Goal: Task Accomplishment & Management: Manage account settings

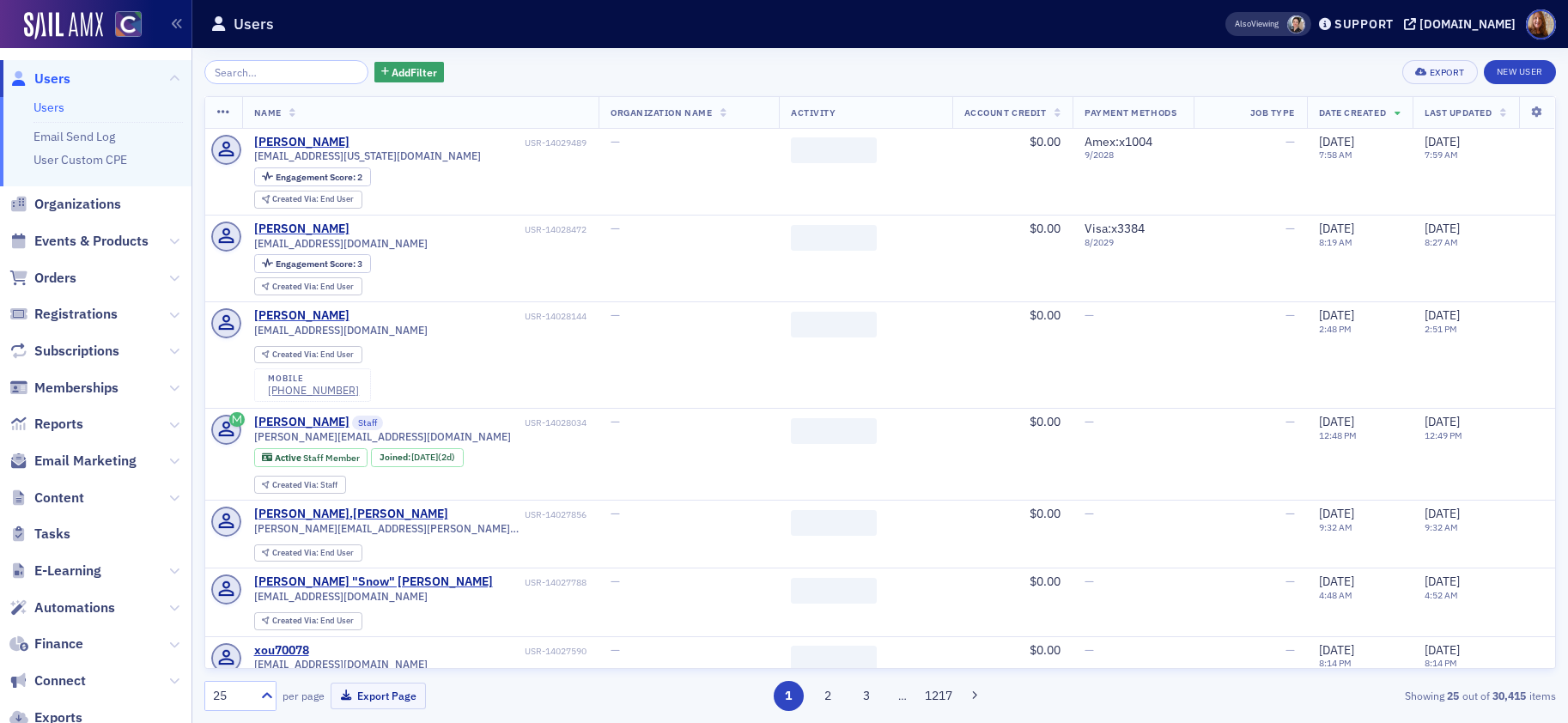
drag, startPoint x: 273, startPoint y: 79, endPoint x: 283, endPoint y: 75, distance: 10.8
click at [274, 79] on input "search" at bounding box center [286, 72] width 164 height 24
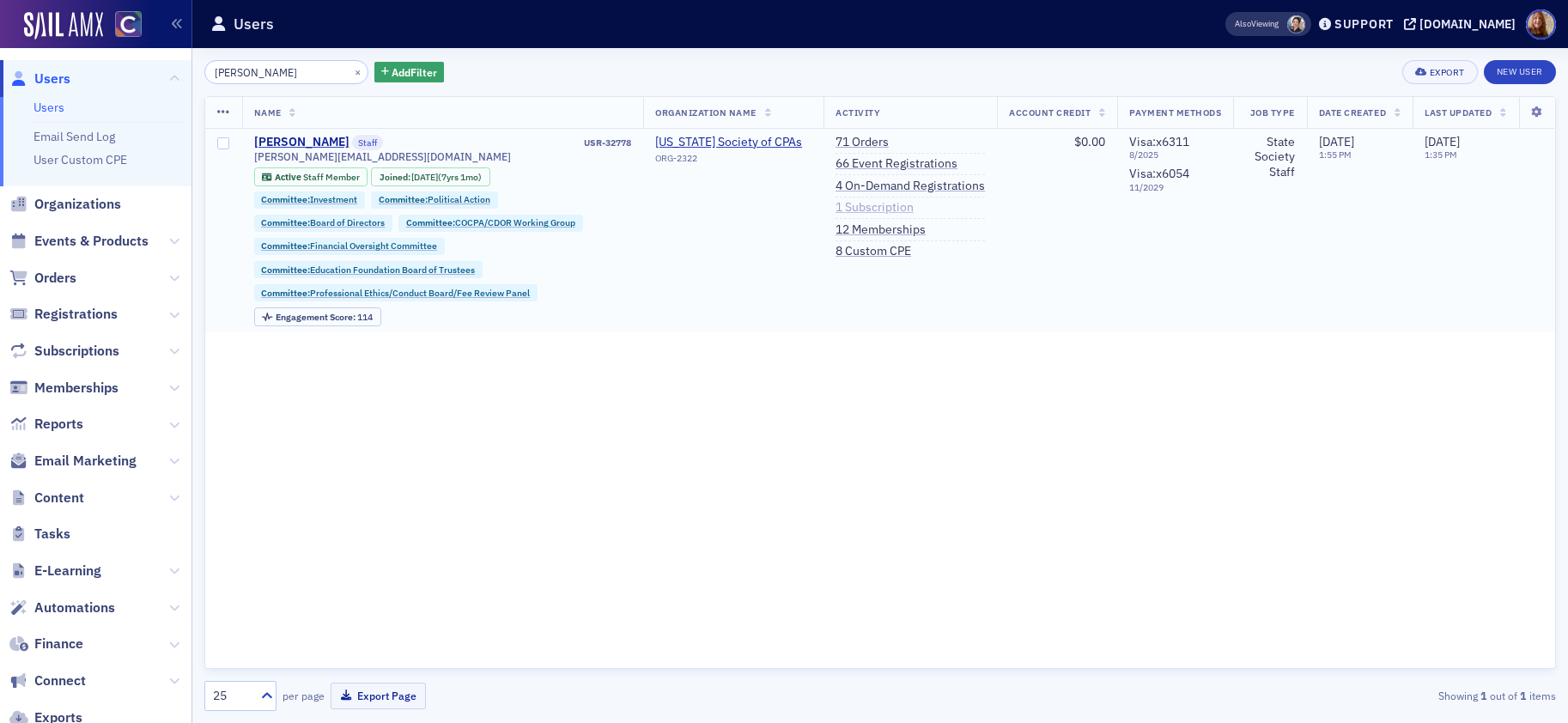
type input "[PERSON_NAME]"
click at [873, 208] on link "1 Subscription" at bounding box center [874, 208] width 78 height 16
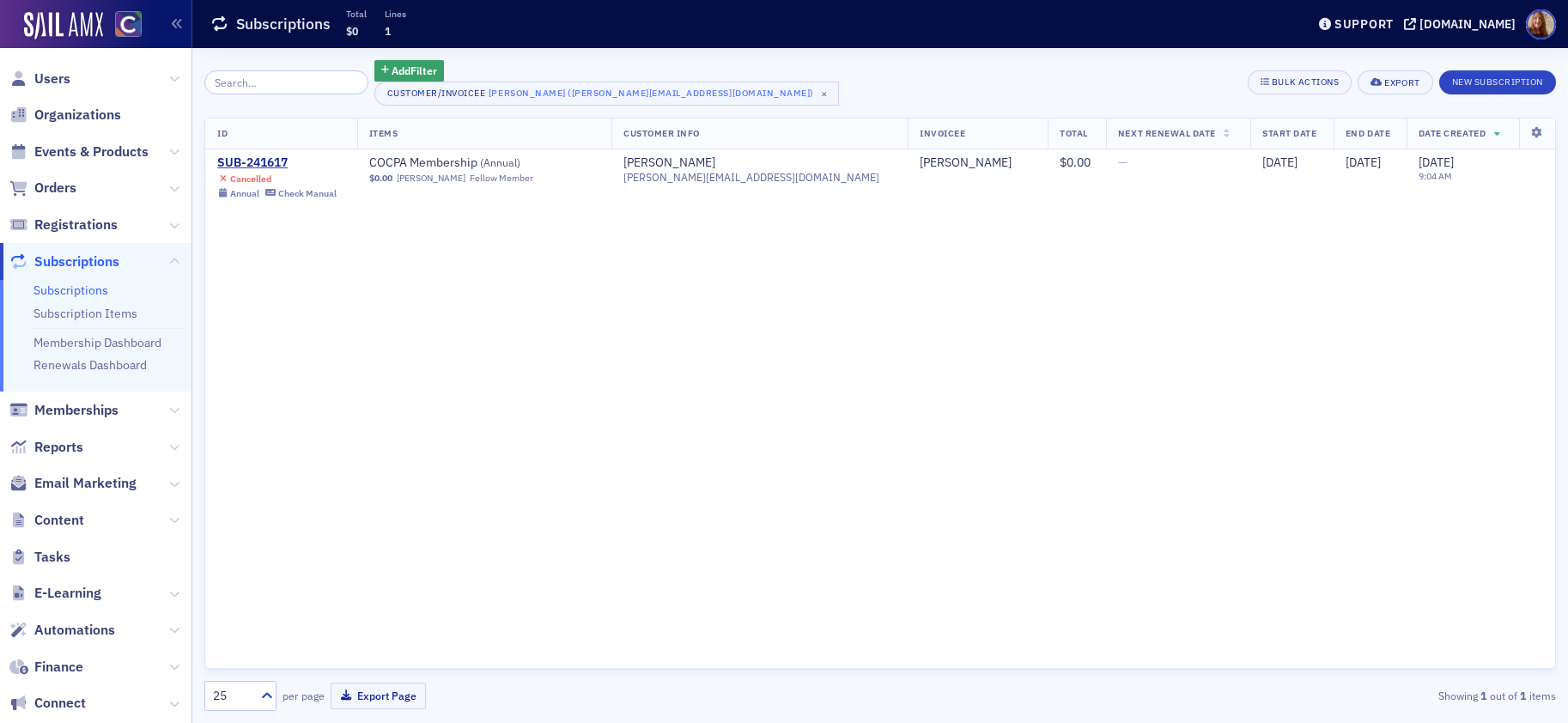
click at [1323, 298] on div "ID Items Customer Info Invoicee Total Next Renewal Date Start Date End Date Dat…" at bounding box center [879, 393] width 1351 height 552
click at [860, 67] on div "Add Filter Customer/Invoicee [PERSON_NAME] ([PERSON_NAME][EMAIL_ADDRESS][DOMAIN…" at bounding box center [879, 83] width 1351 height 46
click at [800, 72] on div "Add Filter Customer/Invoicee [PERSON_NAME] ([PERSON_NAME][EMAIL_ADDRESS][DOMAIN…" at bounding box center [879, 83] width 1351 height 46
click at [1146, 401] on div "ID Items Customer Info Invoicee Total Next Renewal Date Start Date End Date Dat…" at bounding box center [879, 393] width 1351 height 552
click at [274, 158] on div "SUB-241617" at bounding box center [276, 163] width 119 height 16
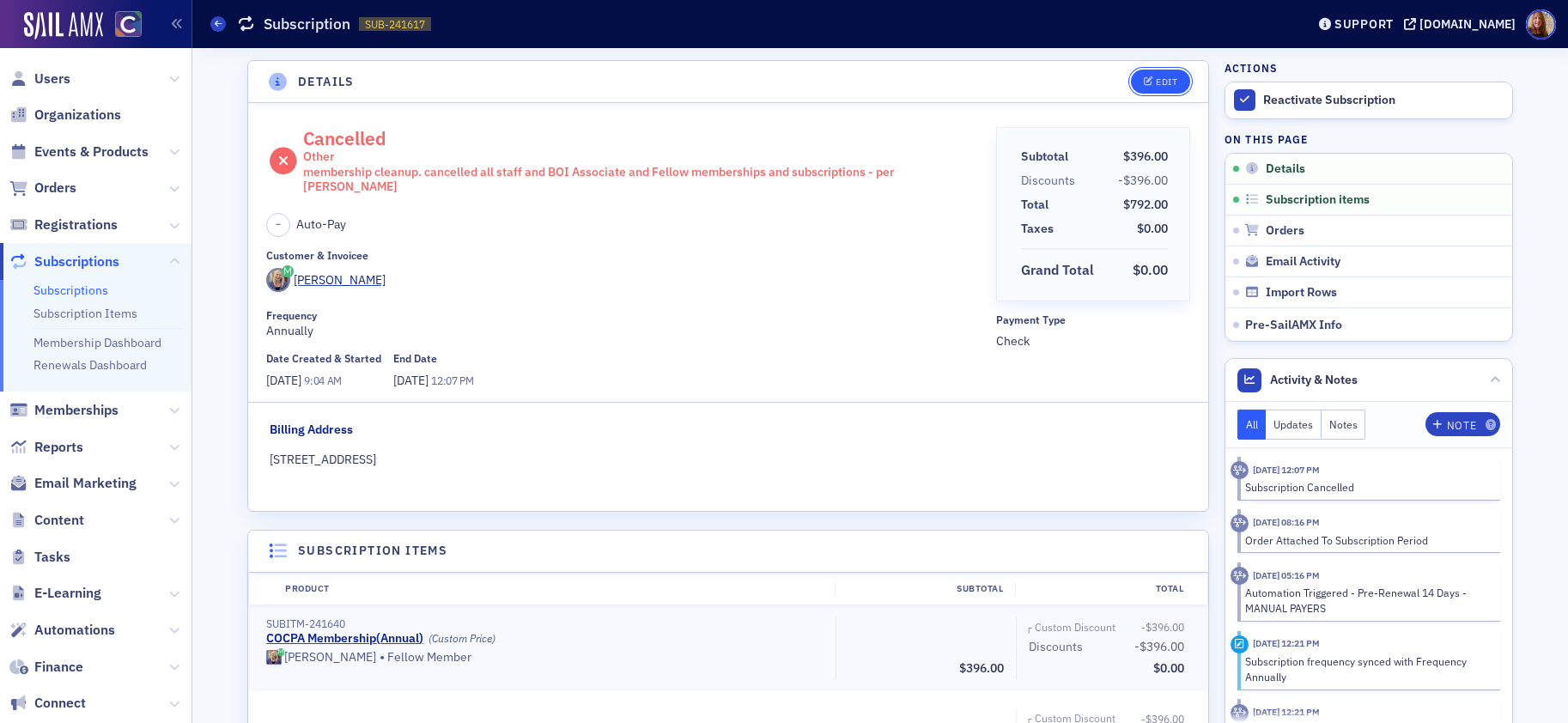
click at [1160, 78] on div "Edit" at bounding box center [1166, 82] width 21 height 10
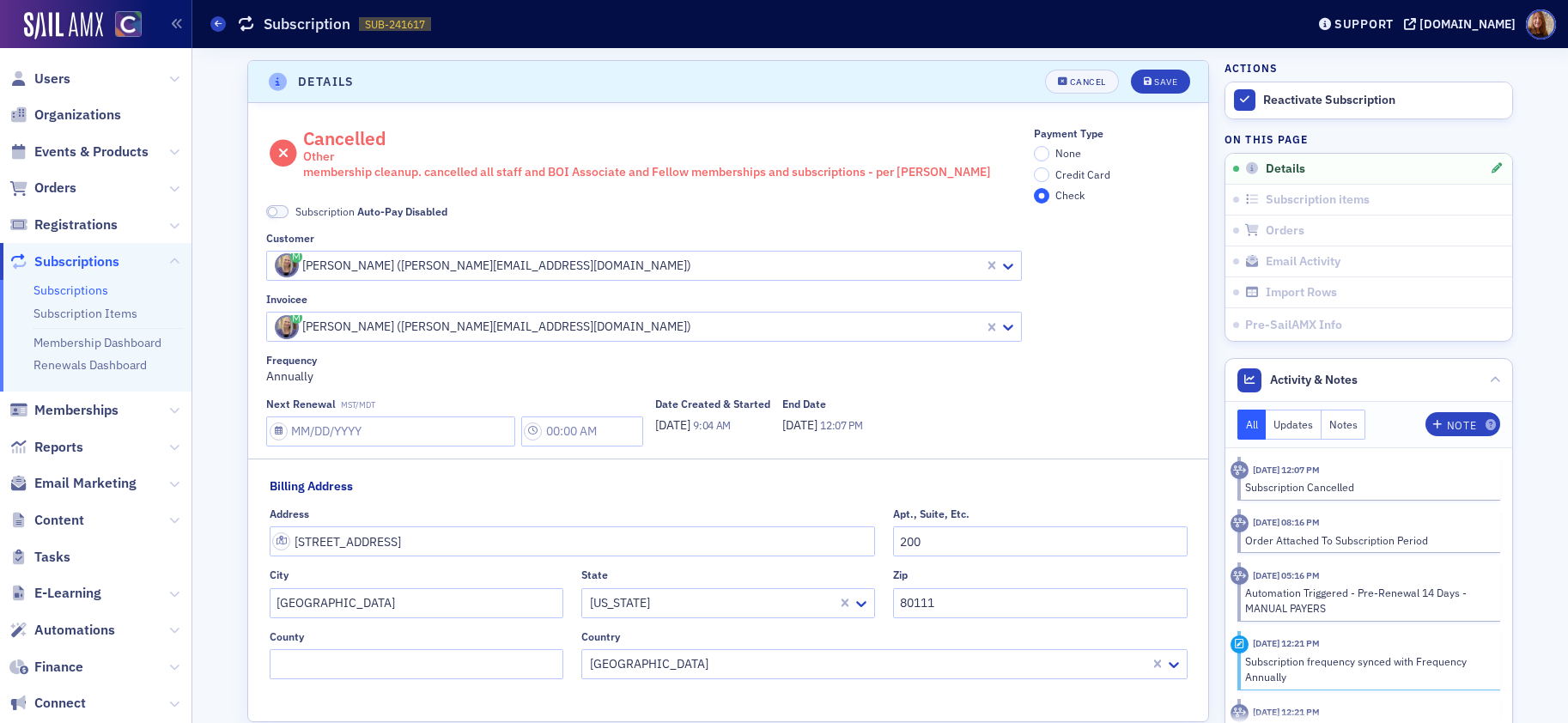
scroll to position [4, 0]
click at [354, 535] on input "[STREET_ADDRESS]" at bounding box center [572, 537] width 607 height 30
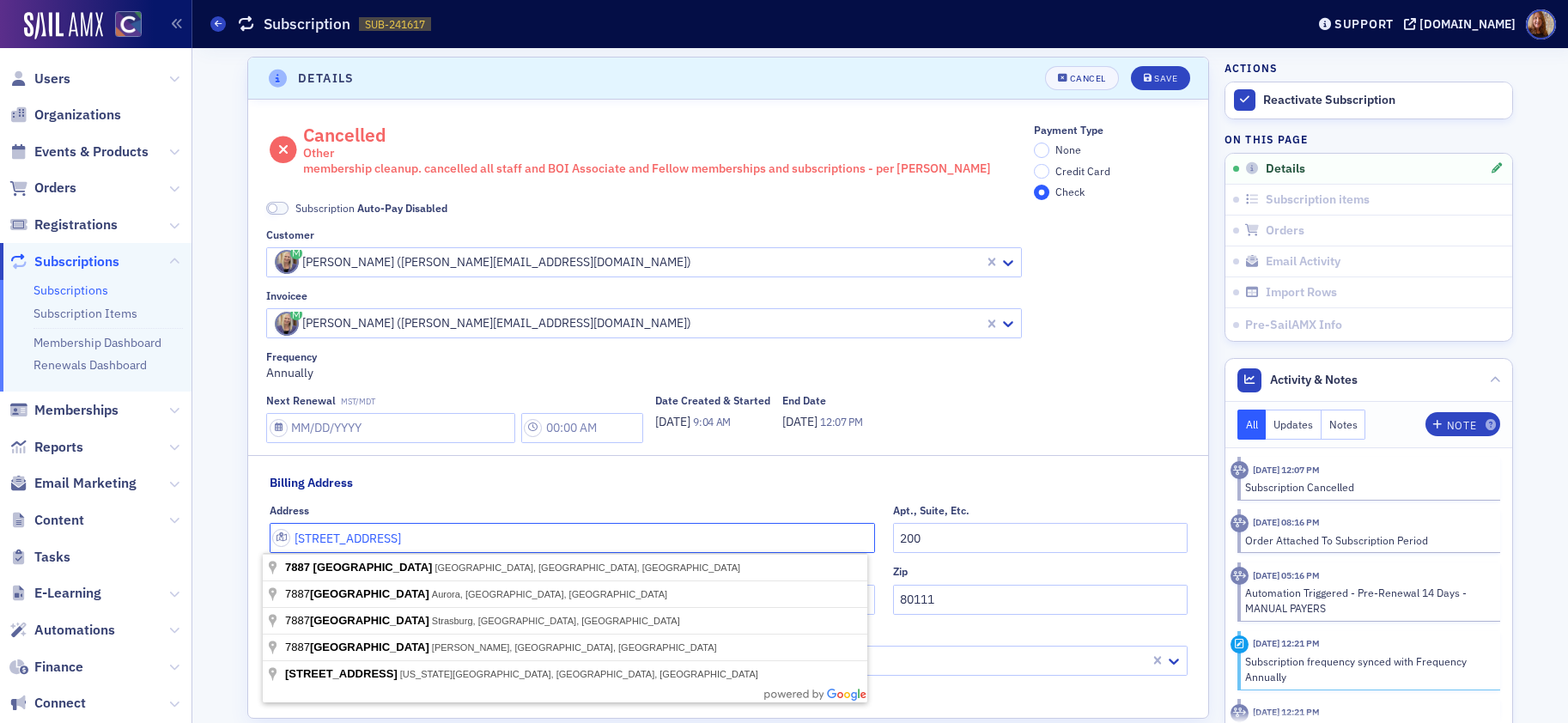
click at [354, 535] on input "[STREET_ADDRESS]" at bounding box center [572, 537] width 607 height 30
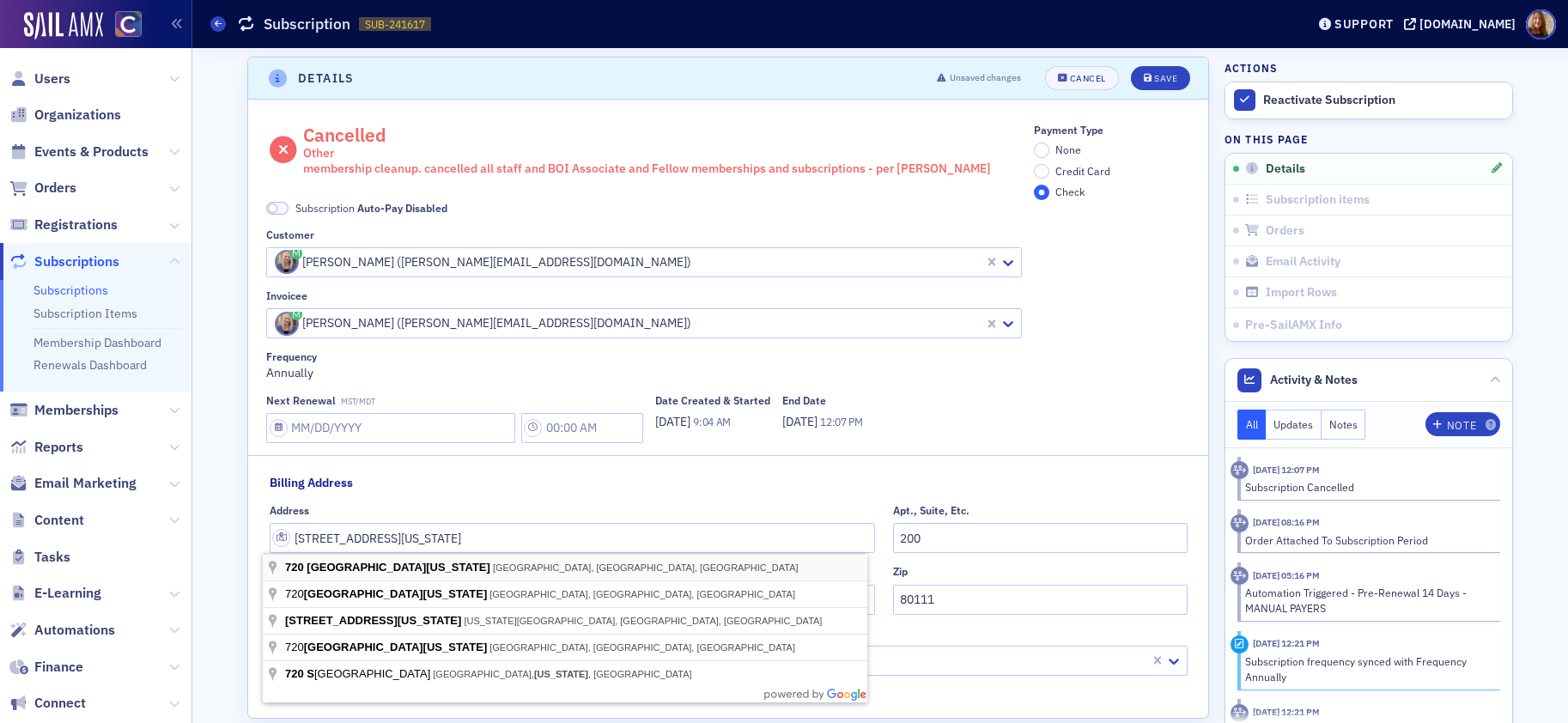
type input "[STREET_ADDRESS][US_STATE]"
type input "[GEOGRAPHIC_DATA]"
type input "80246"
type input "[GEOGRAPHIC_DATA]"
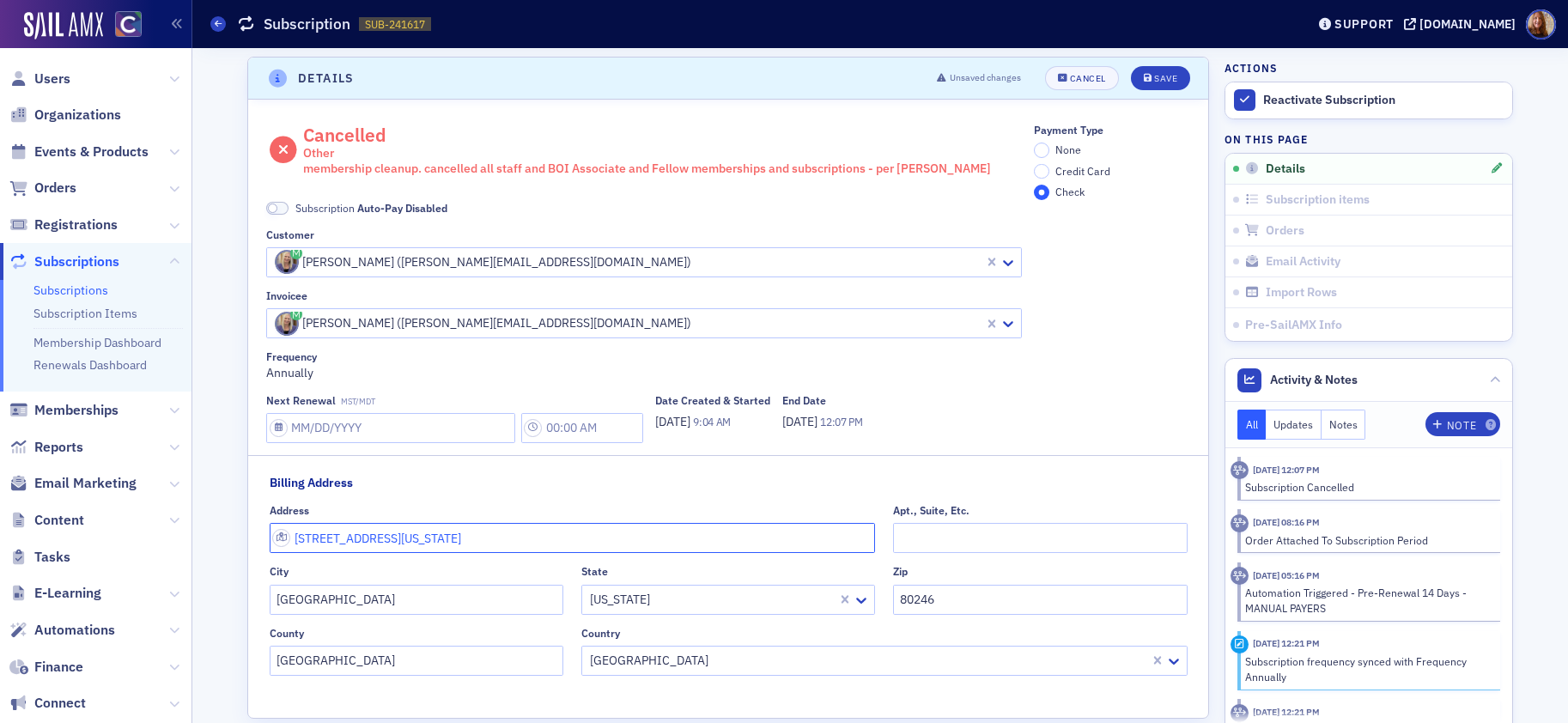
click at [438, 536] on input "[STREET_ADDRESS][US_STATE]" at bounding box center [572, 537] width 607 height 30
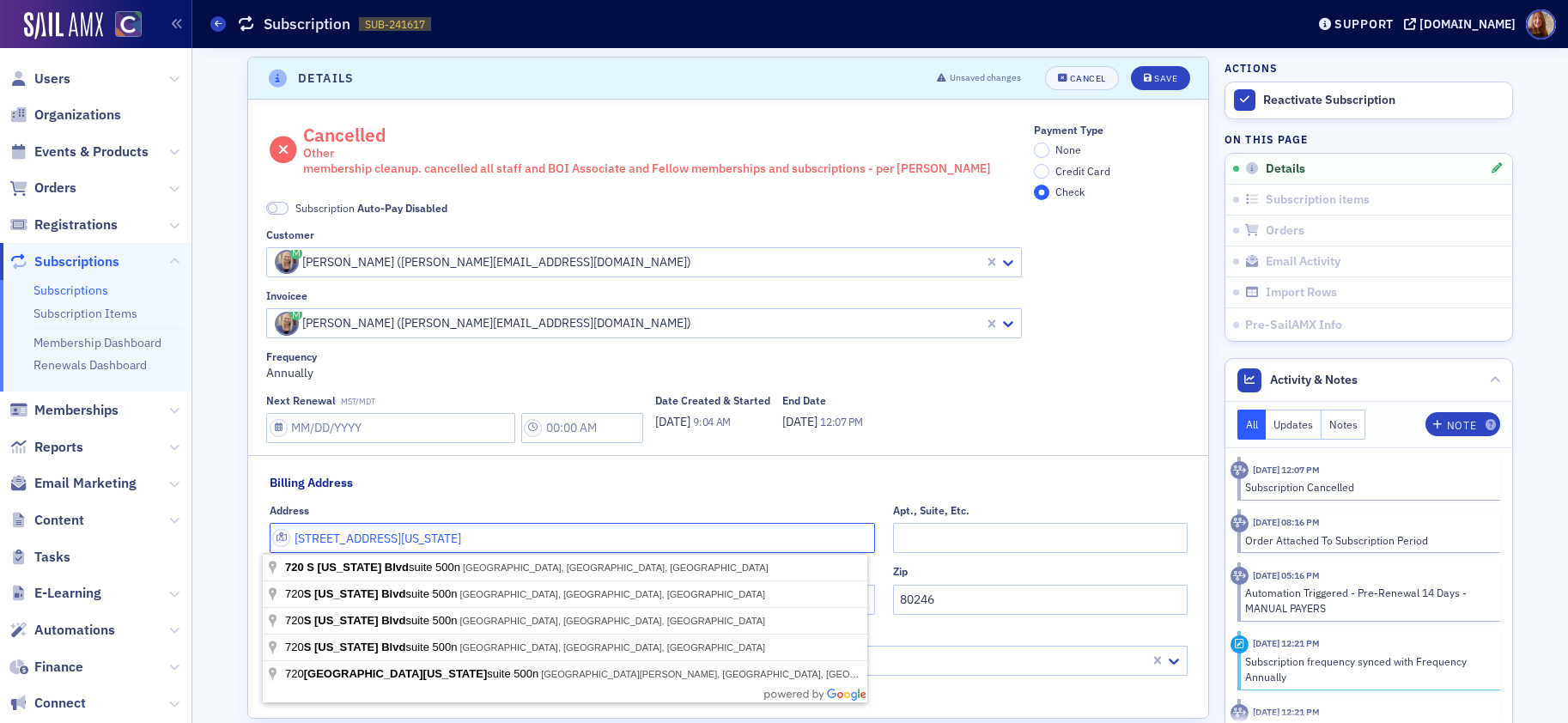
type input "[STREET_ADDRESS][US_STATE]"
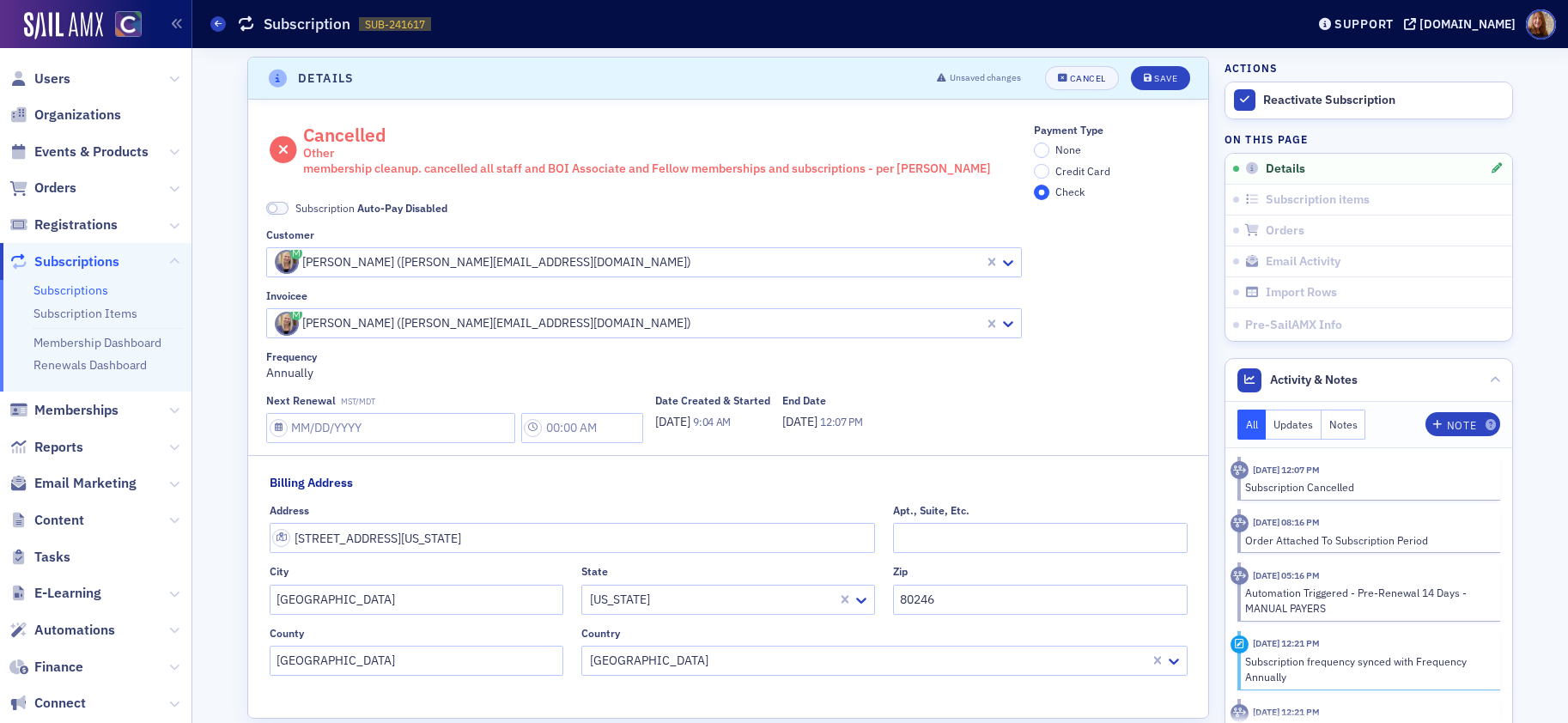
click at [1038, 387] on div "Payment Type None Credit Card Check" at bounding box center [1112, 283] width 156 height 319
click at [316, 610] on input "[GEOGRAPHIC_DATA]" at bounding box center [416, 600] width 294 height 30
type input "[GEOGRAPHIC_DATA]"
click at [1069, 362] on div "Payment Type None Credit Card Check" at bounding box center [1112, 283] width 156 height 319
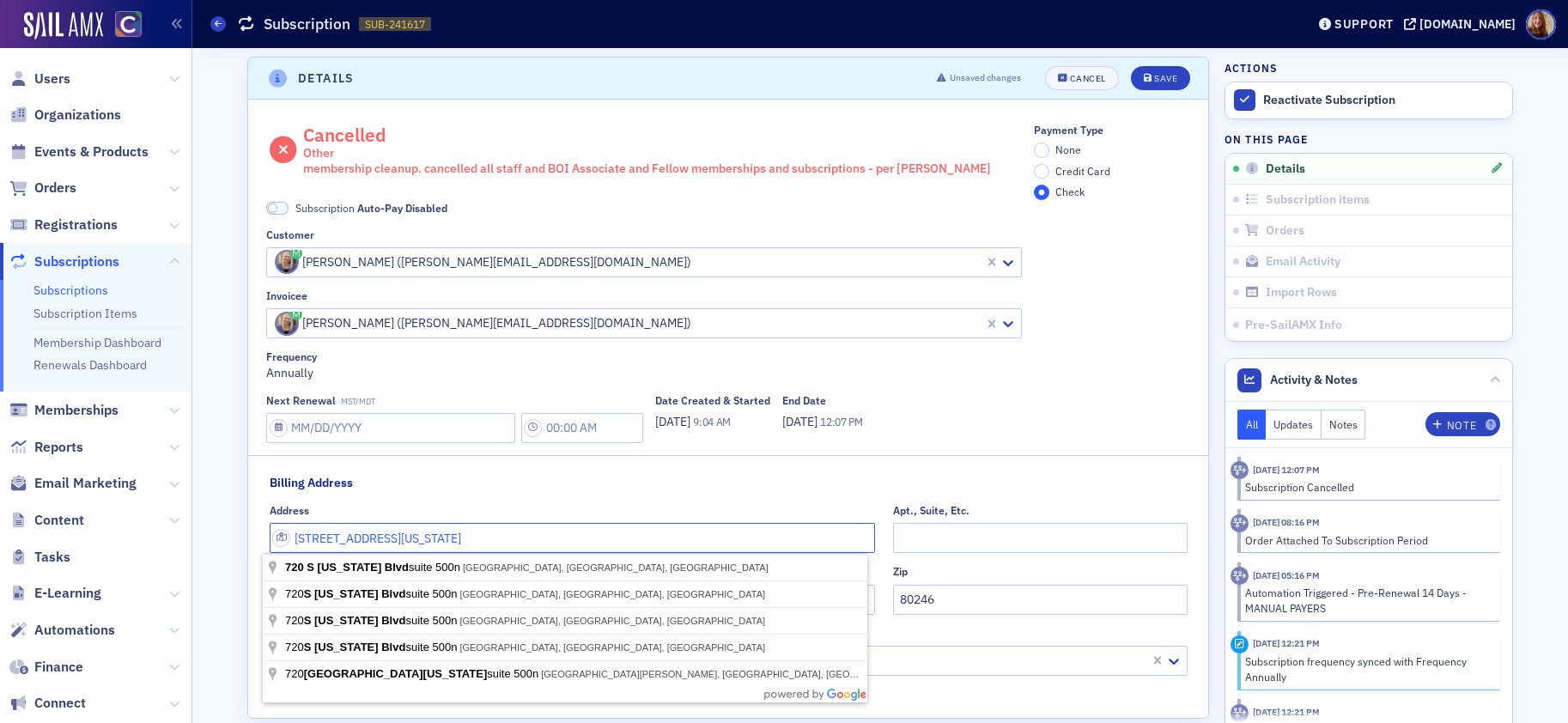
click at [420, 532] on input "[STREET_ADDRESS][US_STATE]" at bounding box center [572, 537] width 607 height 30
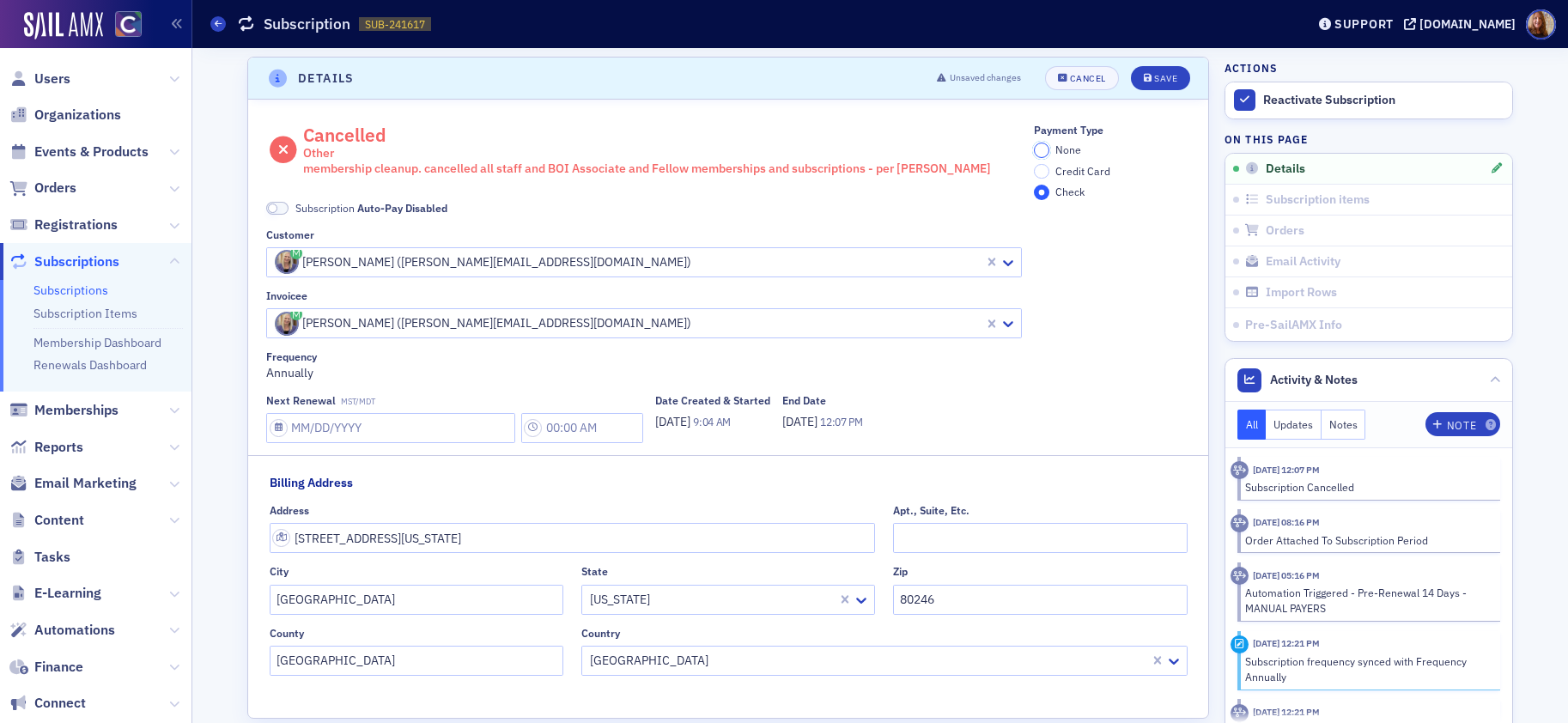
click at [1036, 149] on input "None" at bounding box center [1041, 150] width 16 height 16
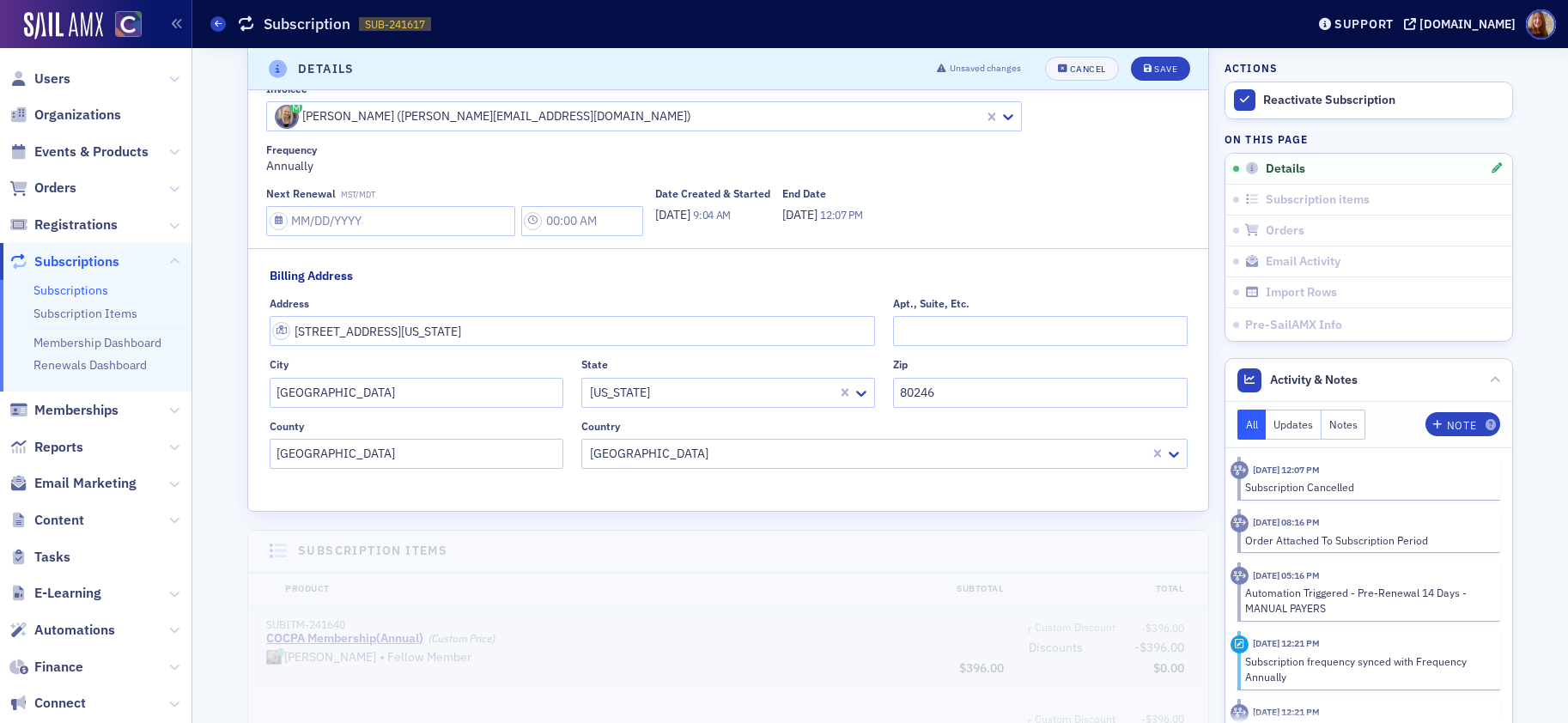
scroll to position [139, 0]
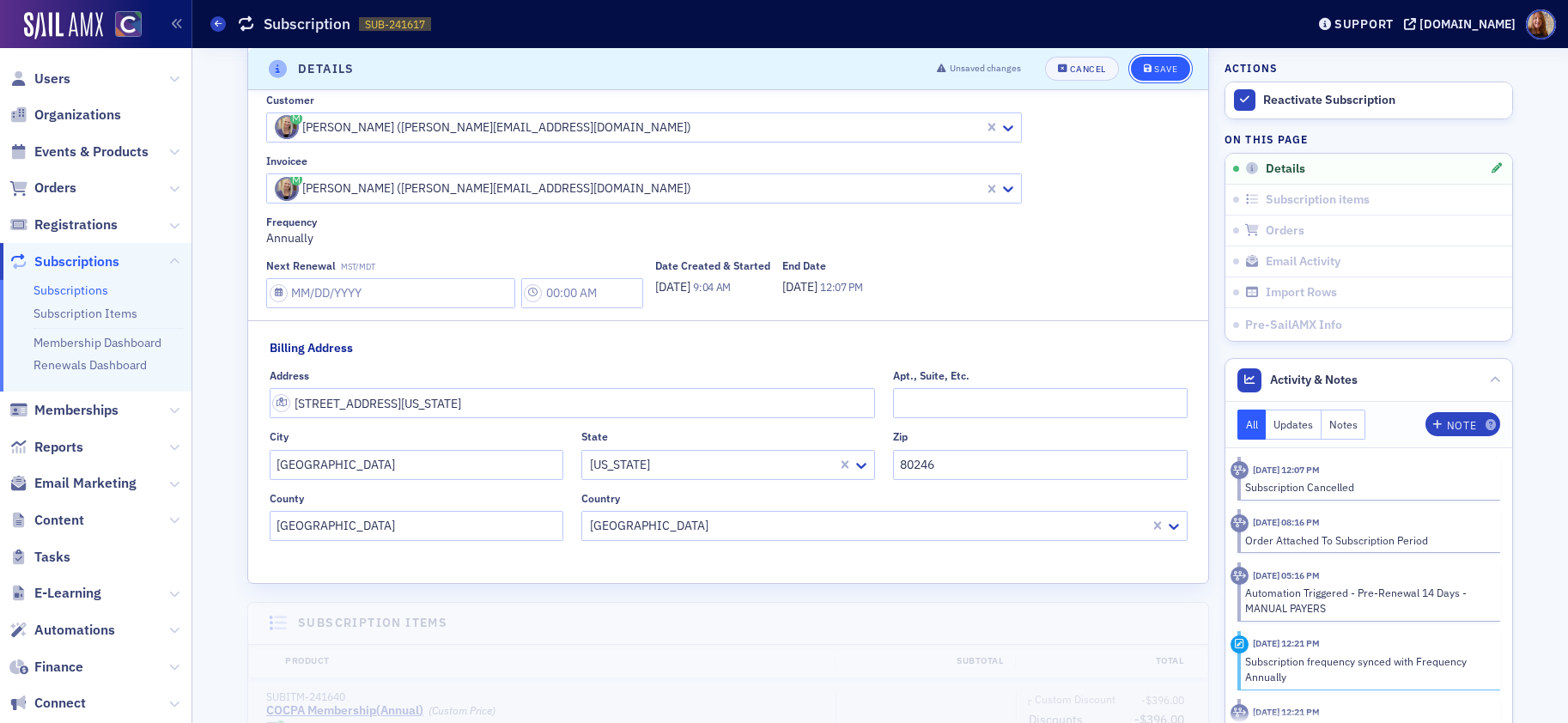
click at [1176, 67] on button "Save" at bounding box center [1161, 68] width 60 height 24
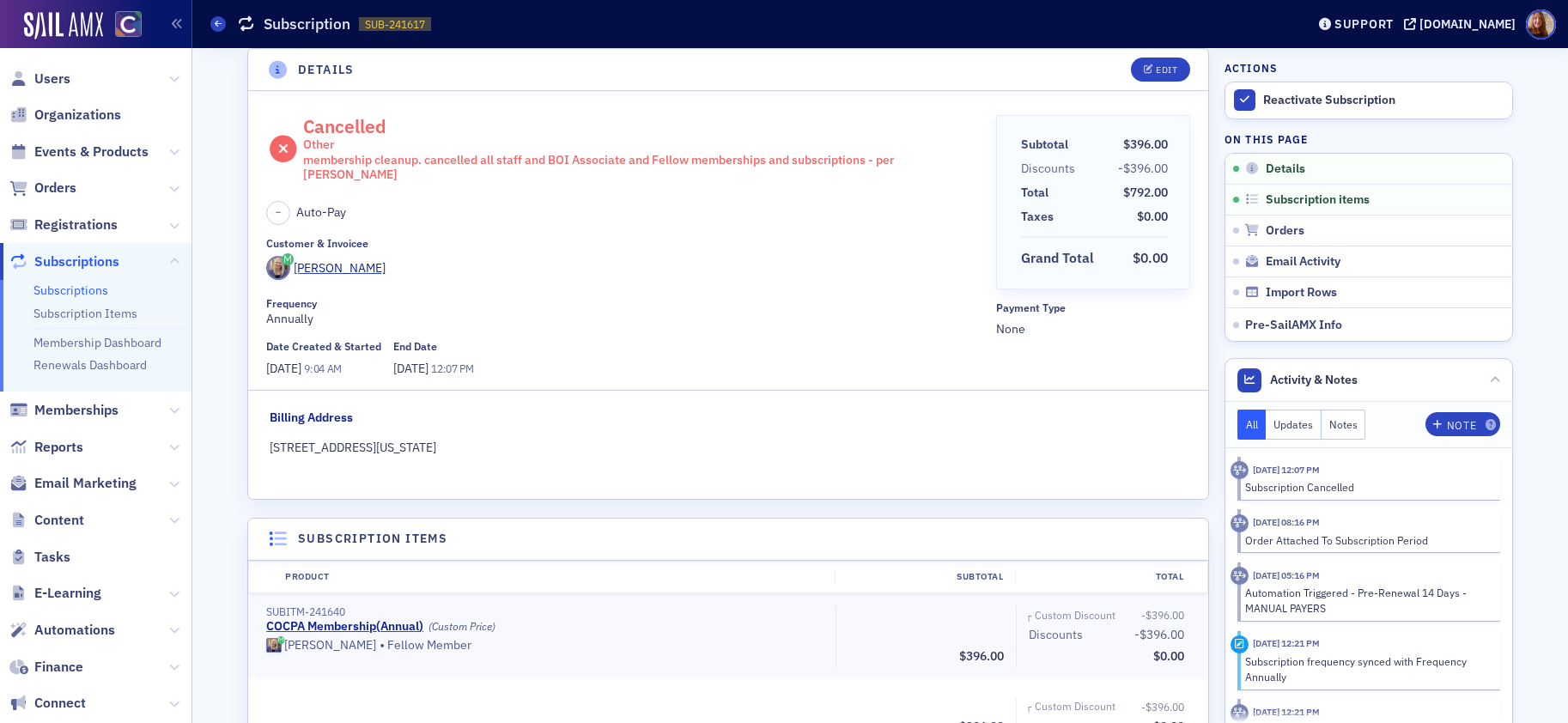
scroll to position [0, 0]
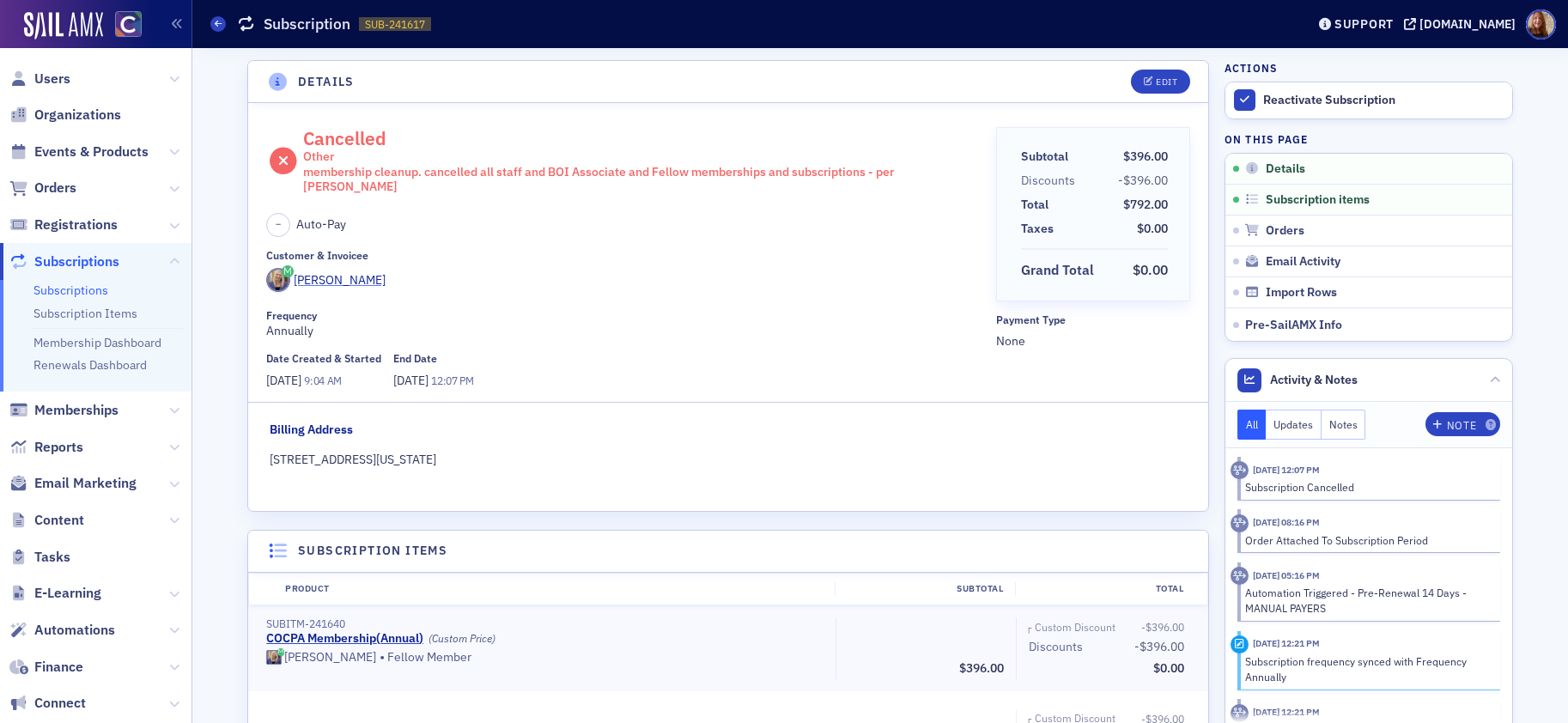
click at [322, 272] on div "[PERSON_NAME]" at bounding box center [340, 280] width 92 height 18
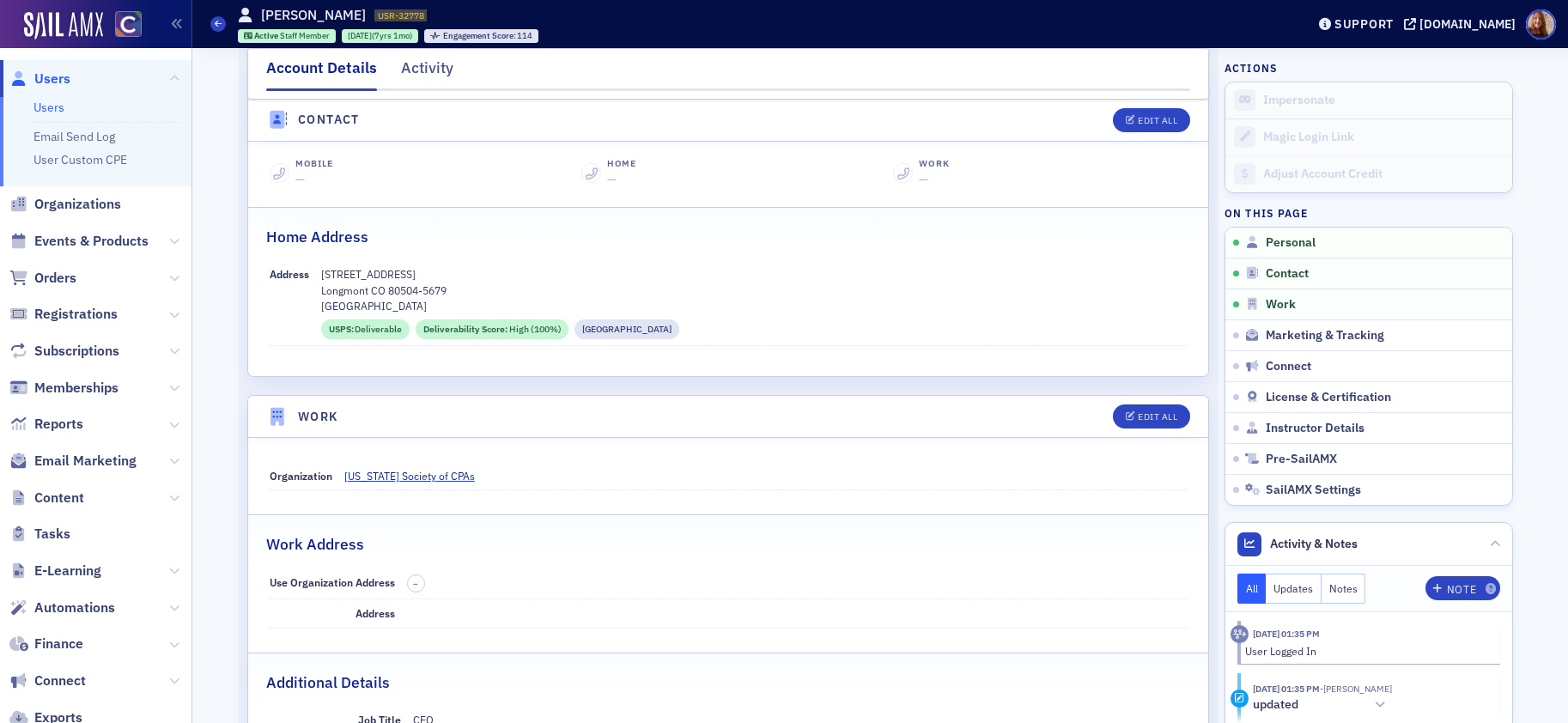
scroll to position [777, 0]
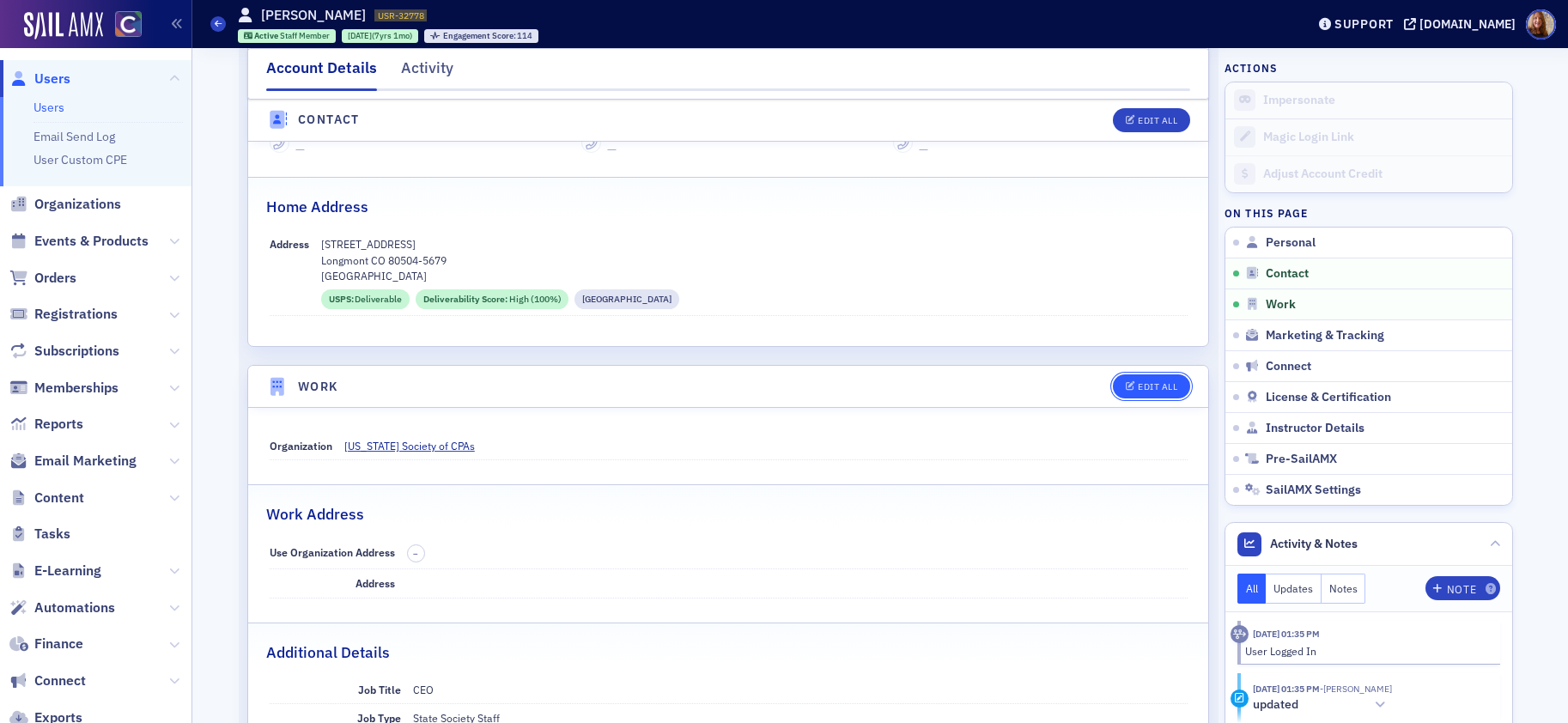
click at [1165, 391] on div "Edit All" at bounding box center [1158, 387] width 39 height 10
select select "US"
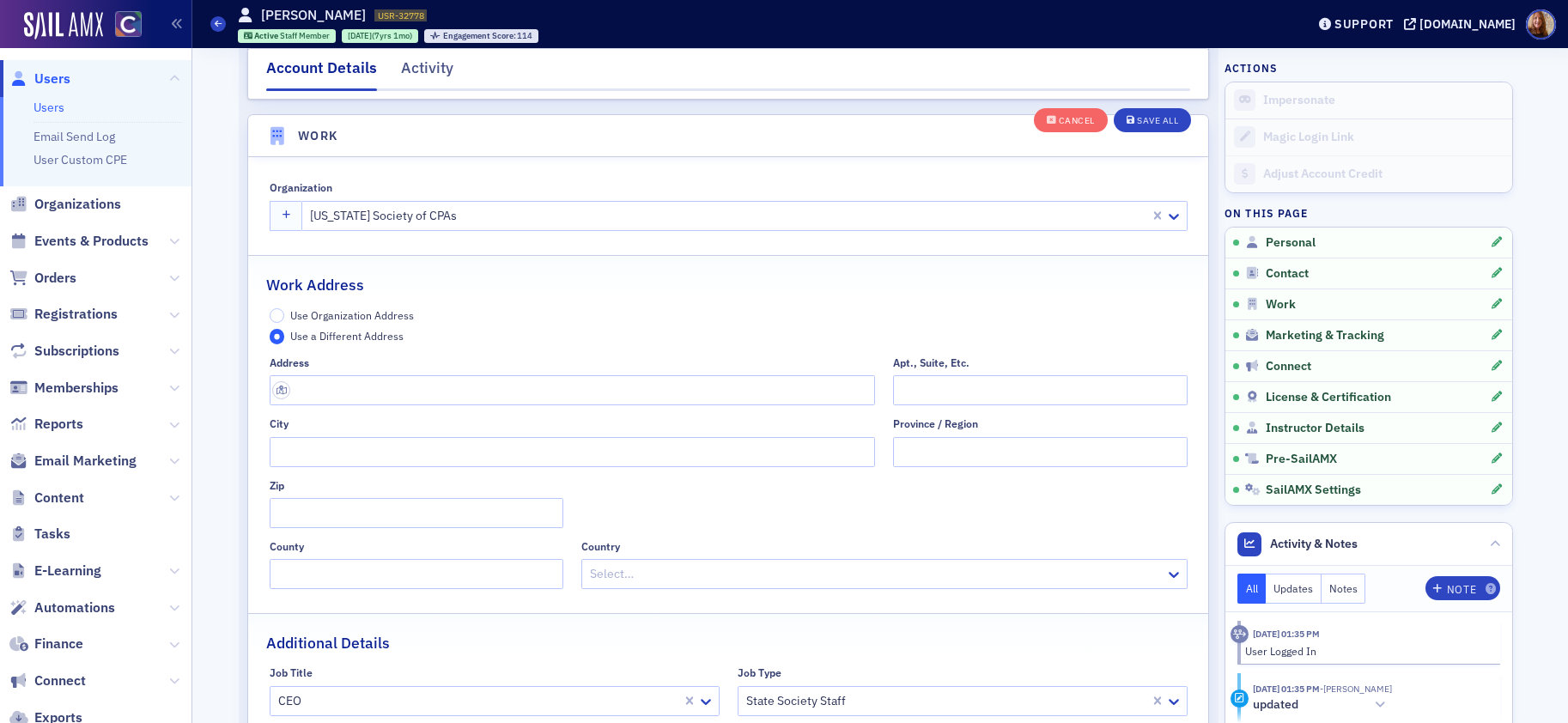
scroll to position [1394, 0]
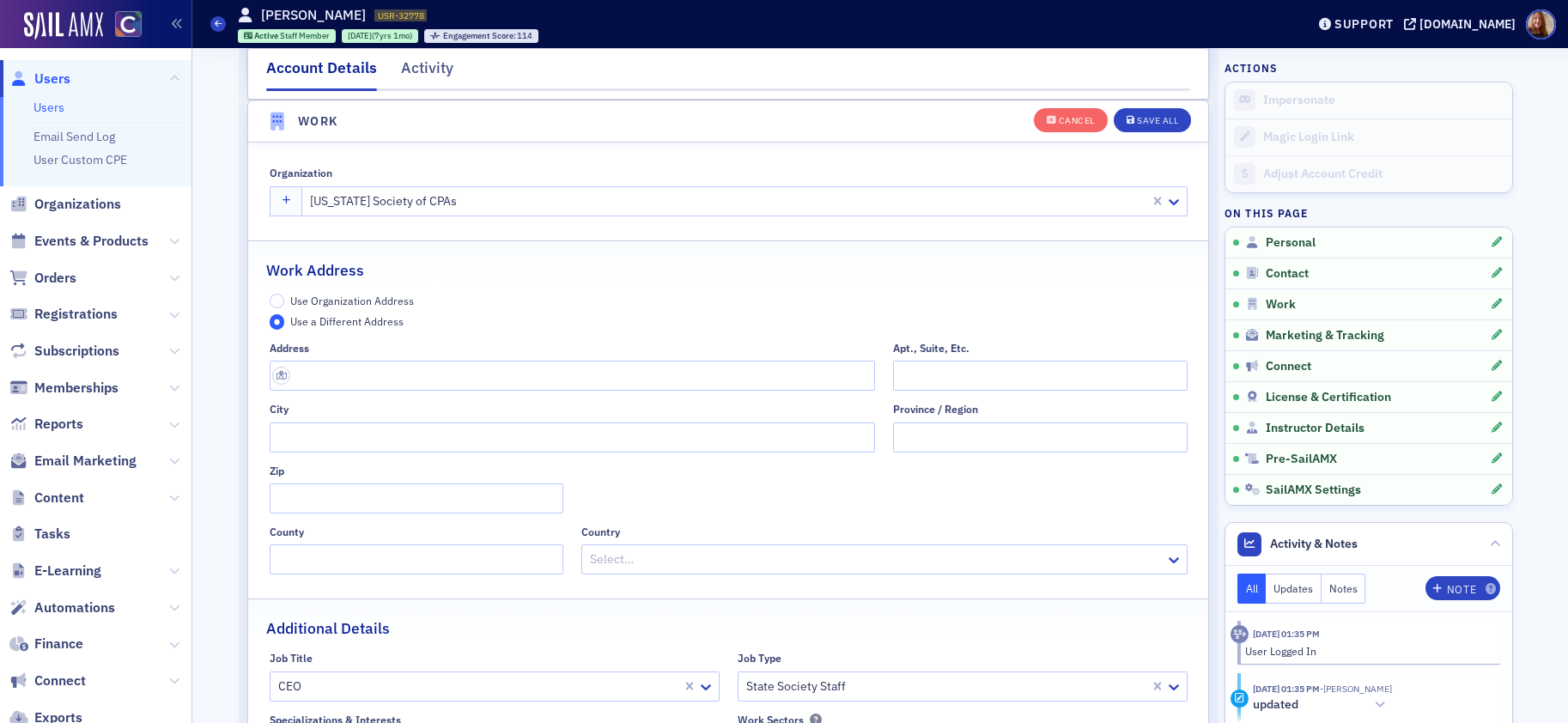
click at [316, 298] on span "Use Organization Address" at bounding box center [352, 301] width 124 height 14
click at [285, 298] on input "Use Organization Address" at bounding box center [277, 302] width 16 height 16
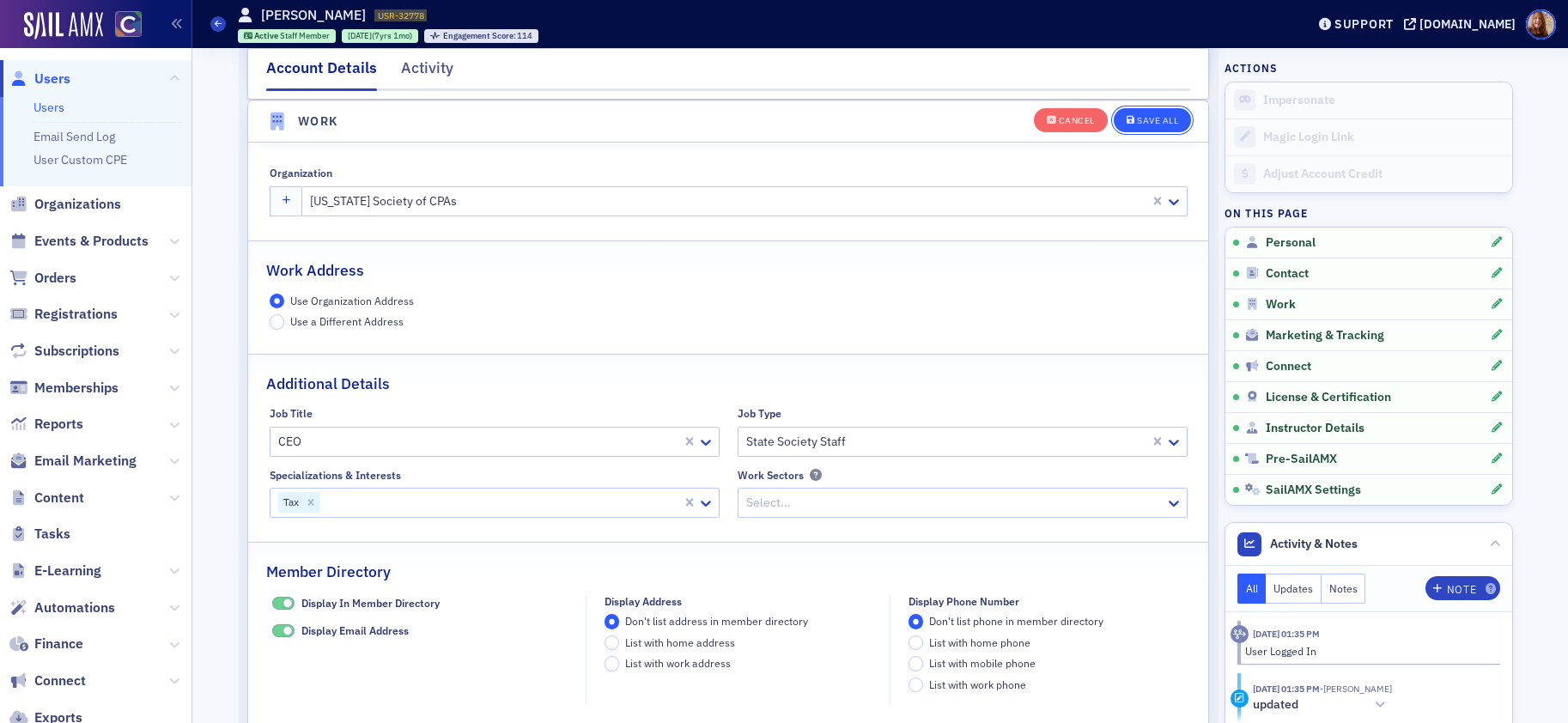
click at [1137, 122] on div "Save All" at bounding box center [1158, 121] width 41 height 10
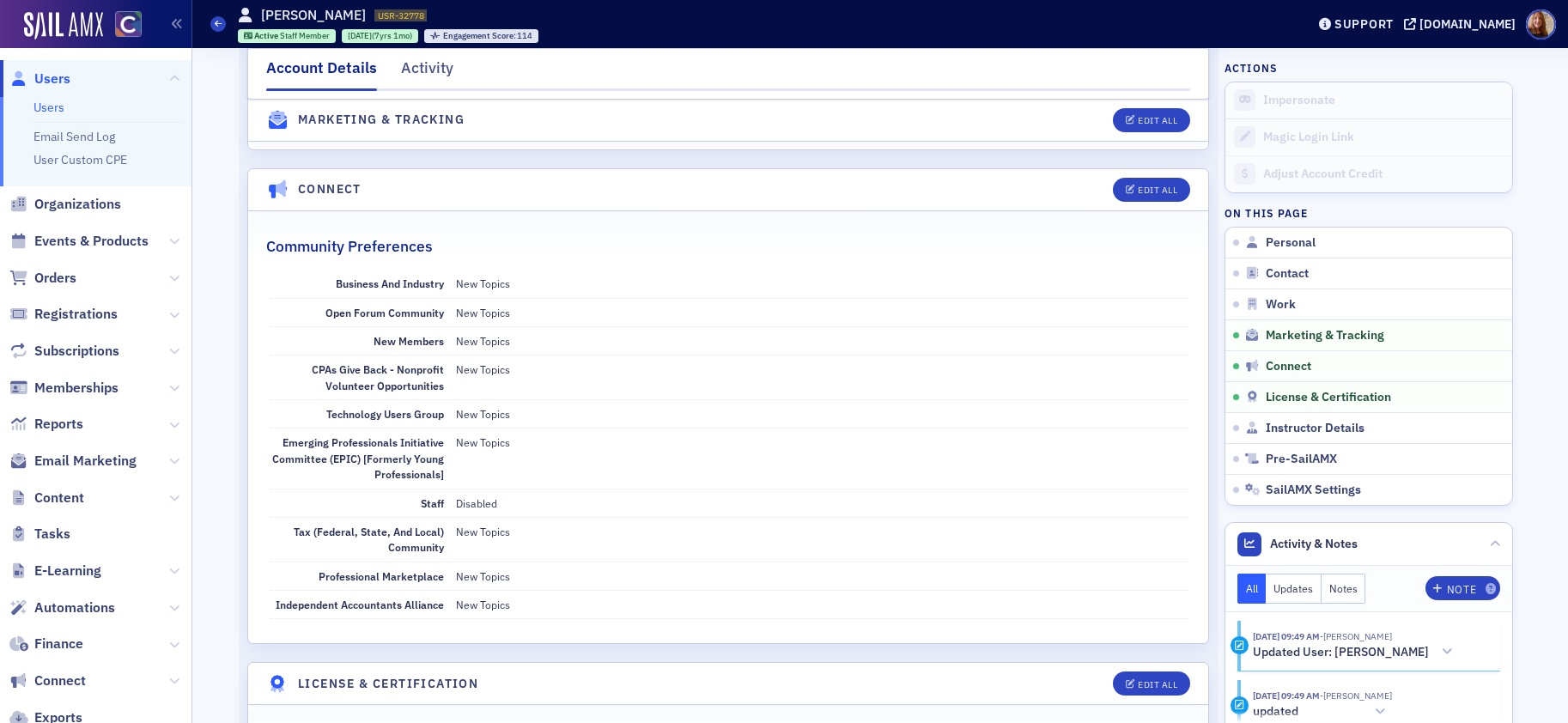
scroll to position [1474, 0]
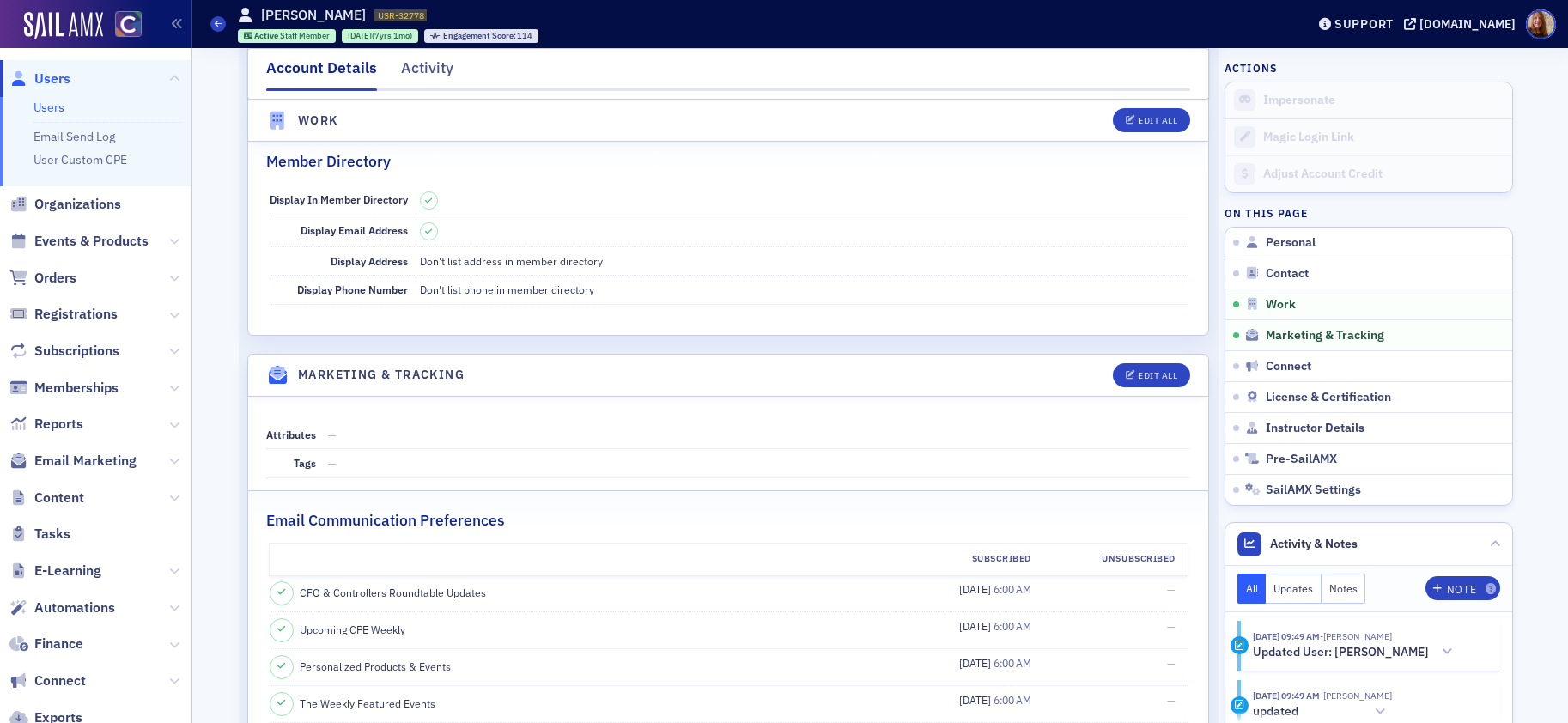
click at [60, 100] on link "Users" at bounding box center [49, 107] width 31 height 16
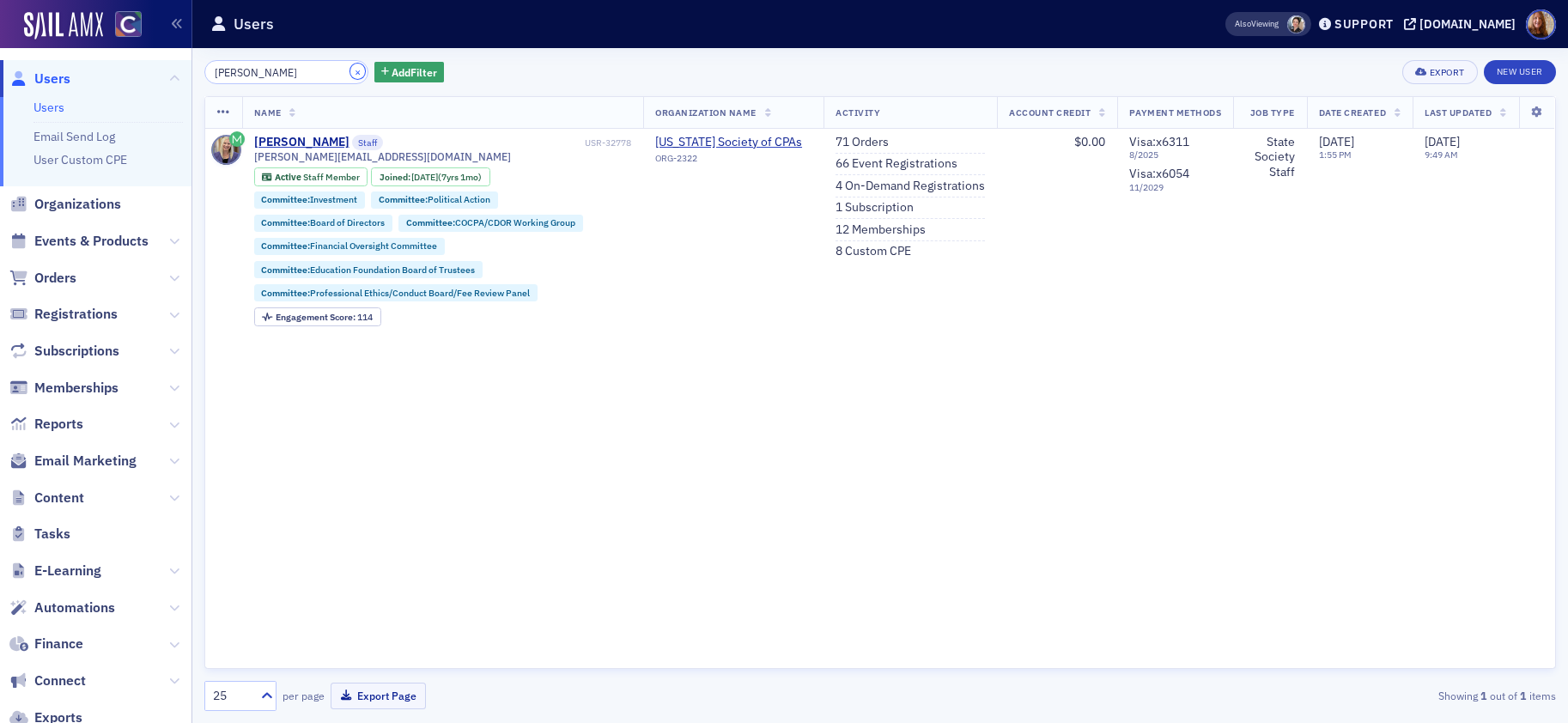
click at [351, 70] on button "×" at bounding box center [359, 71] width 16 height 16
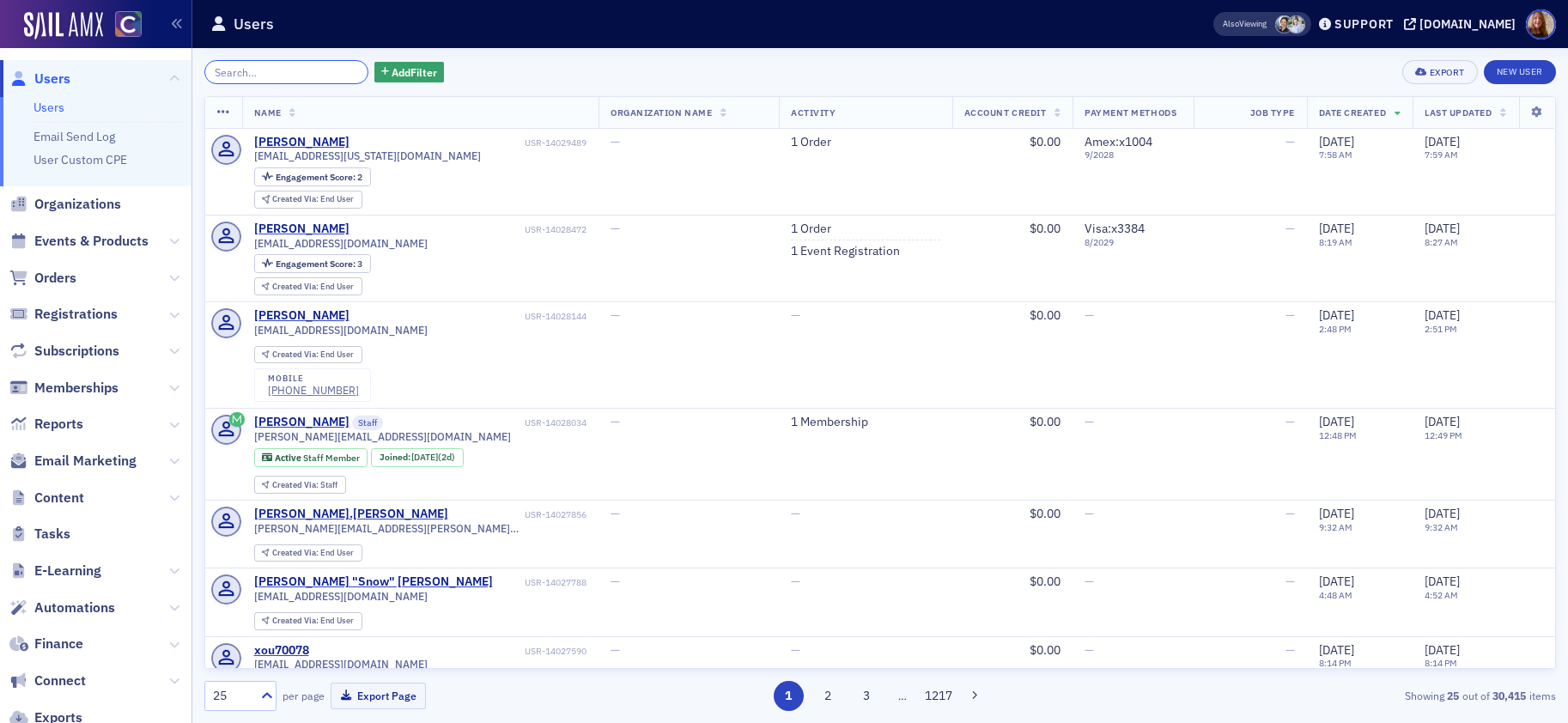
click at [287, 74] on input "search" at bounding box center [286, 72] width 164 height 24
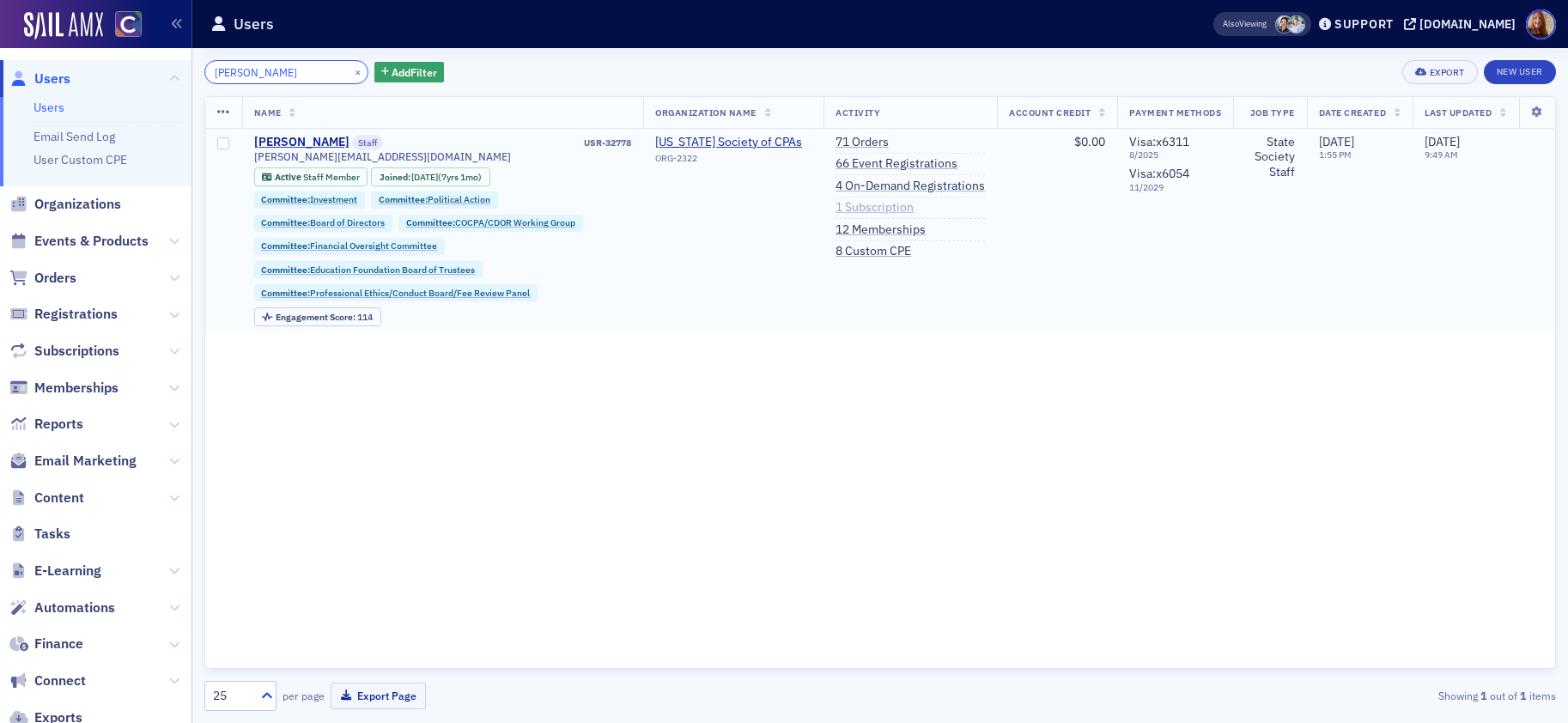
type input "[PERSON_NAME]"
click at [888, 210] on link "1 Subscription" at bounding box center [874, 208] width 78 height 16
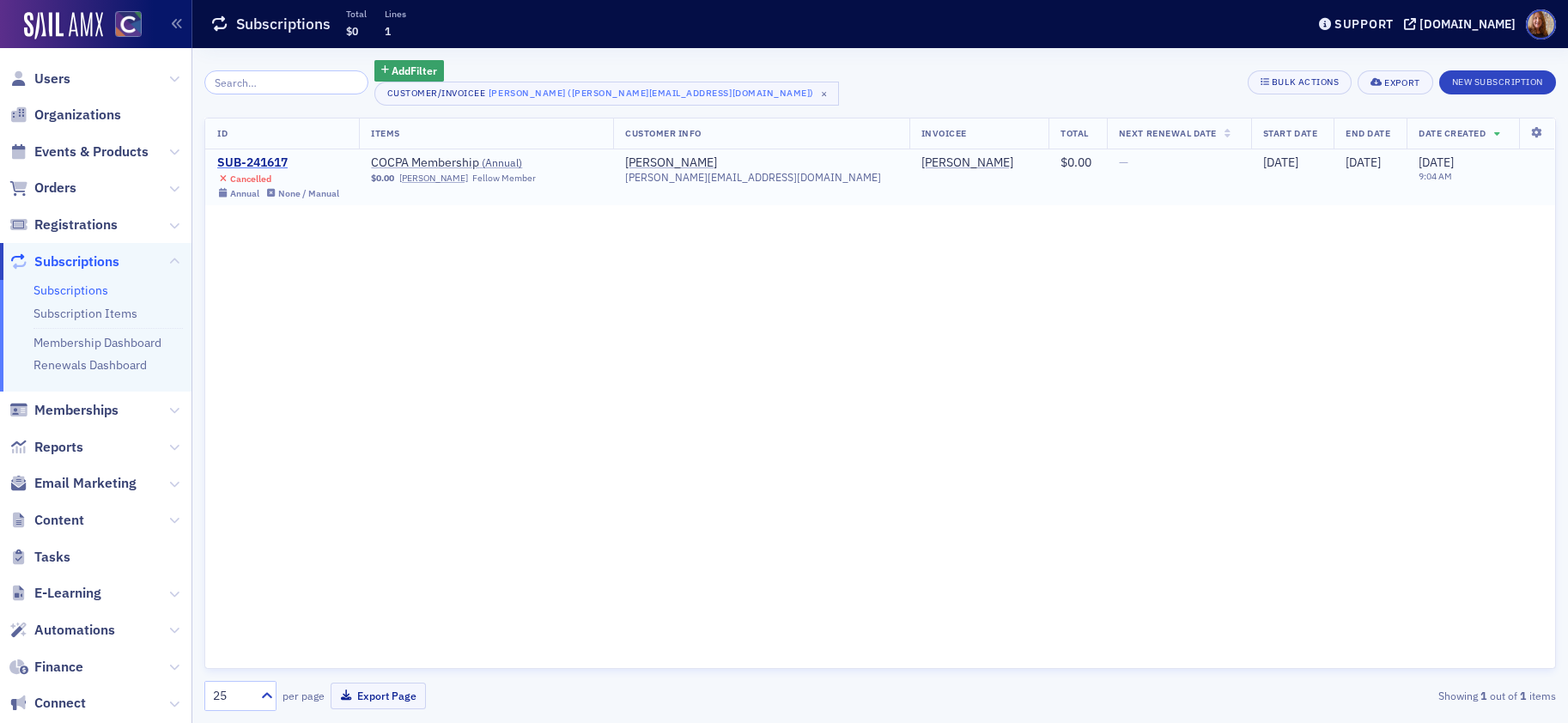
click at [249, 157] on div "SUB-241617" at bounding box center [277, 163] width 122 height 16
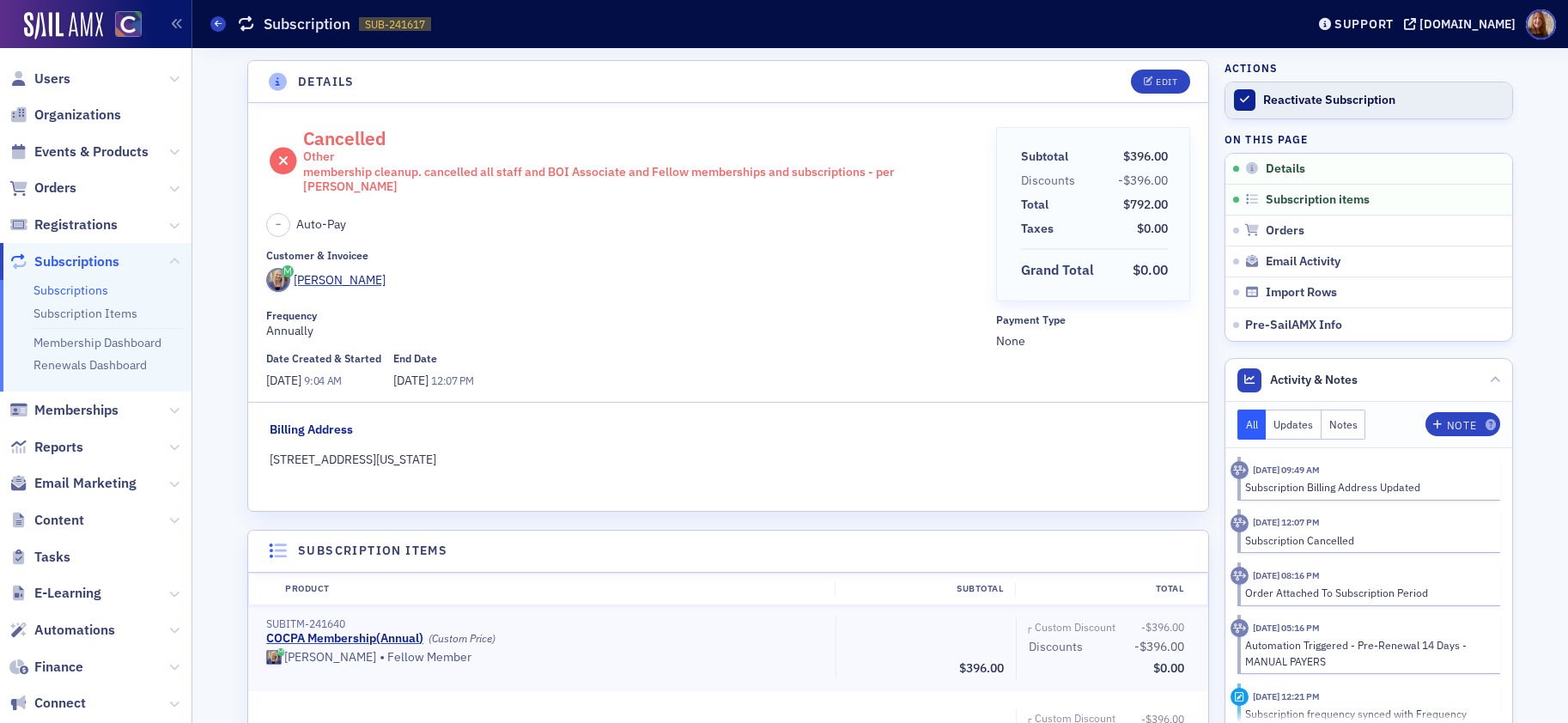
click at [1311, 104] on div "Reactivate Subscription" at bounding box center [1383, 101] width 240 height 16
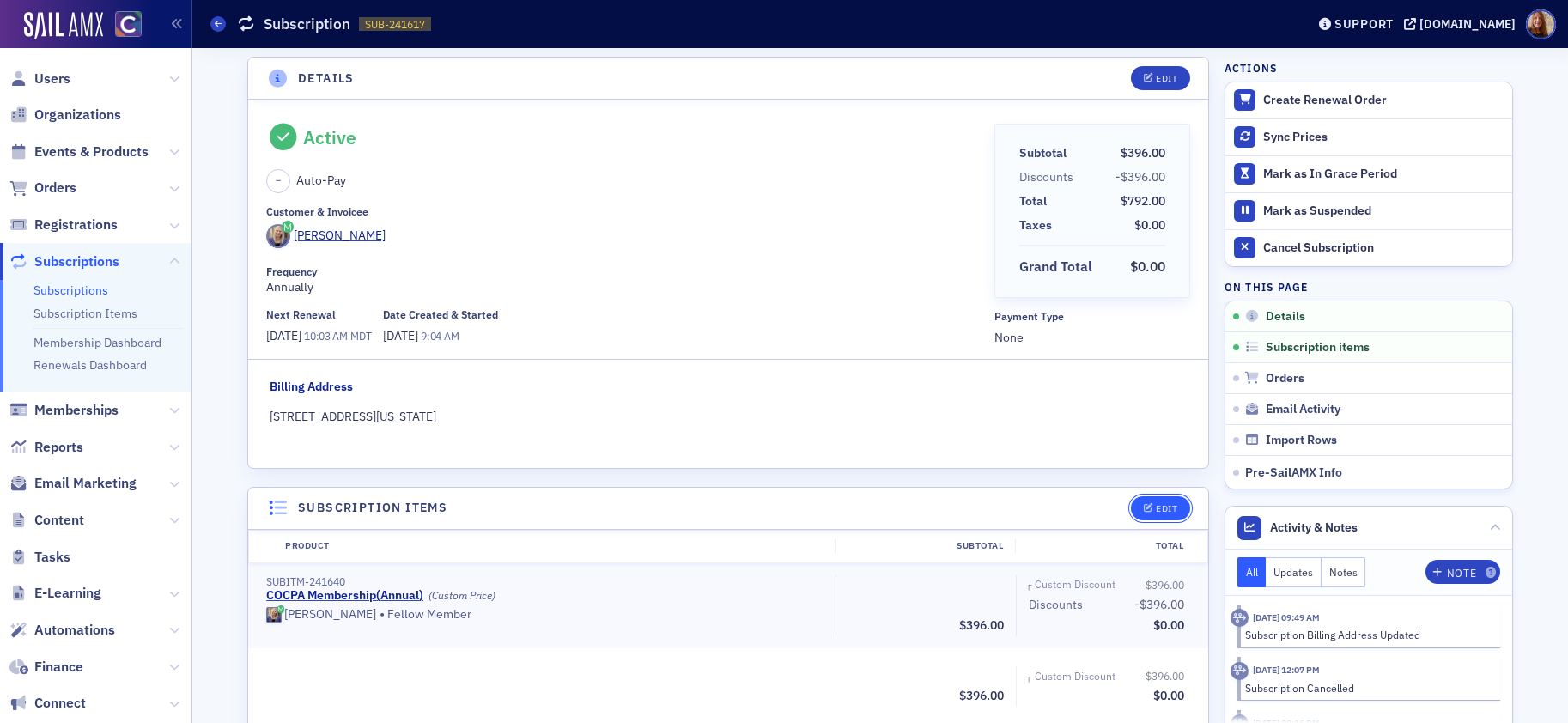
click at [1160, 504] on div "Edit" at bounding box center [1166, 509] width 21 height 10
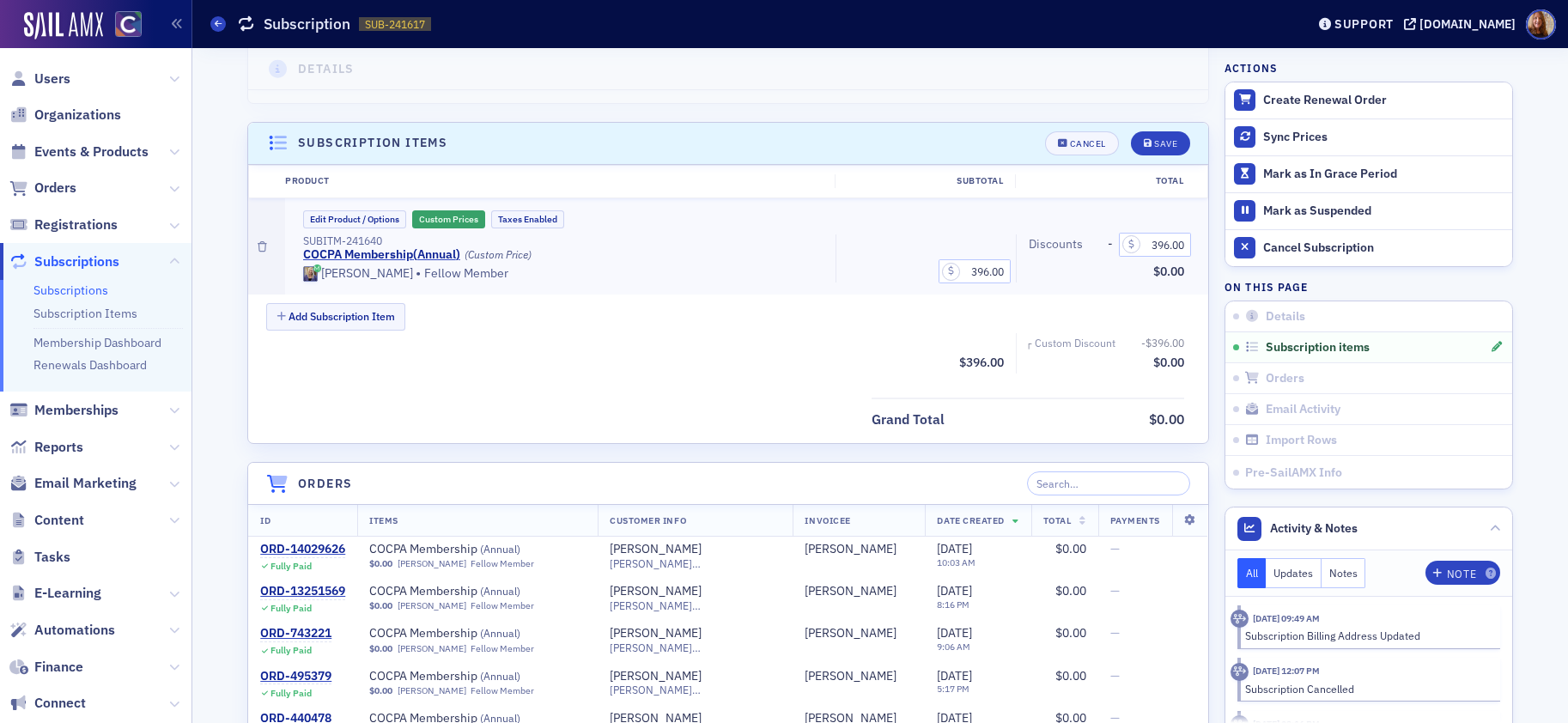
scroll to position [434, 0]
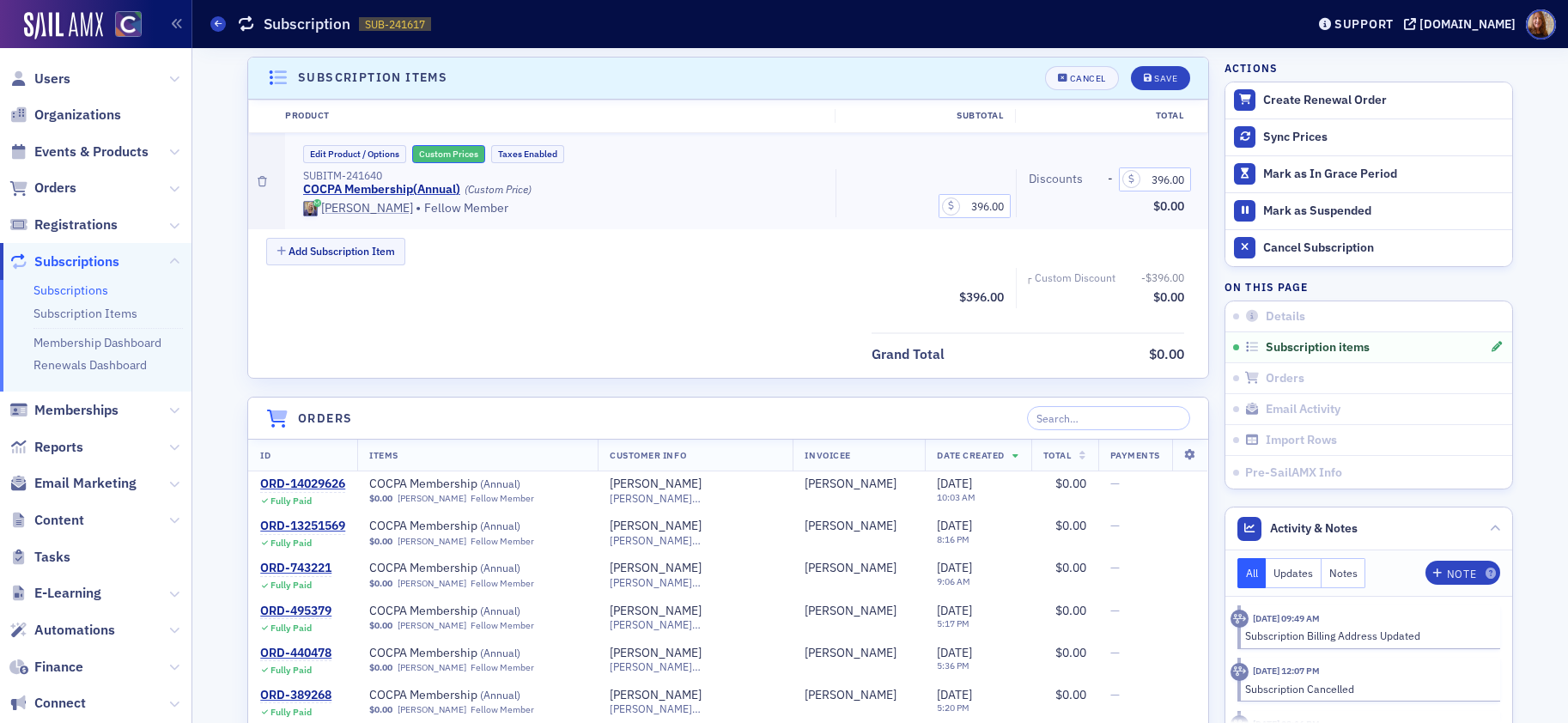
click at [445, 152] on button "Custom Prices" at bounding box center [448, 154] width 73 height 18
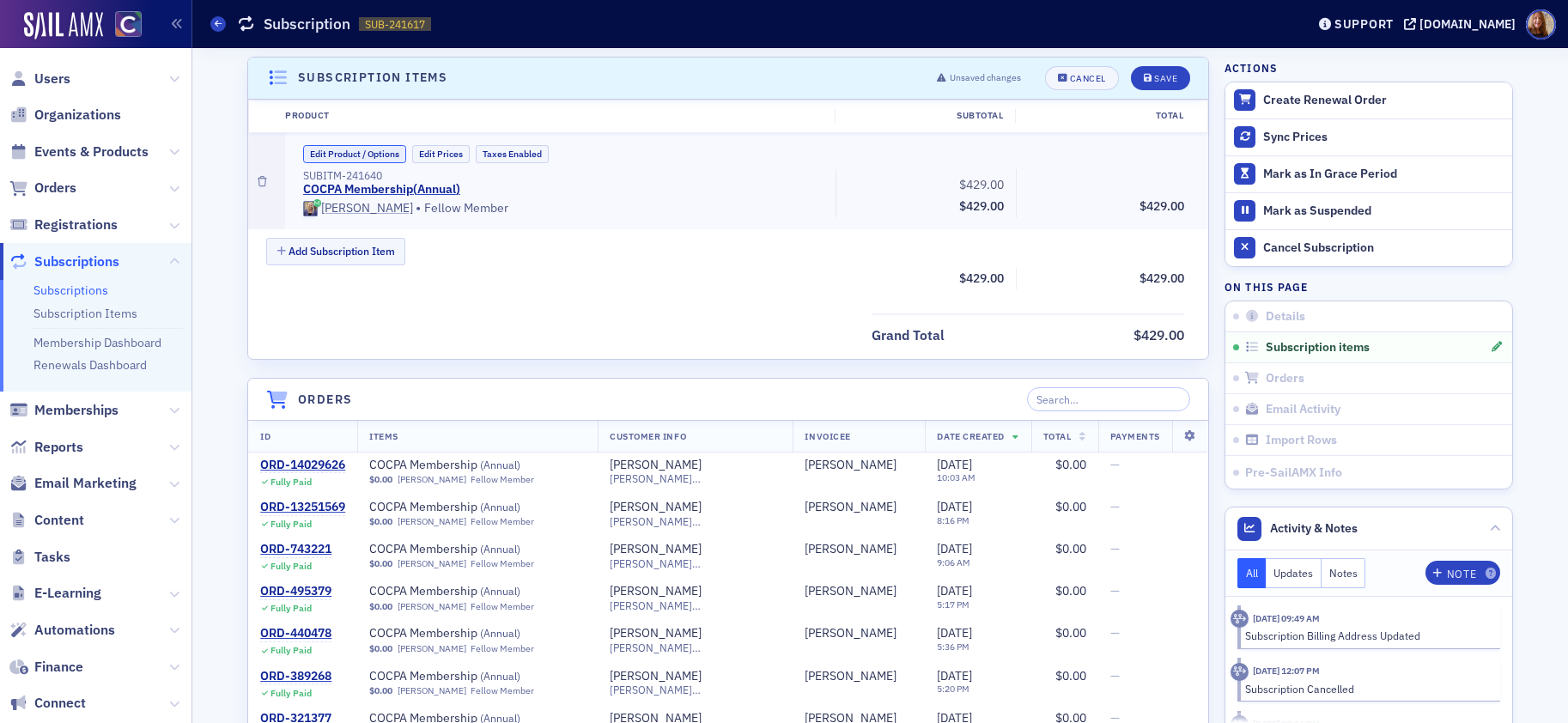
click at [357, 157] on button "Edit Product / Options" at bounding box center [354, 154] width 103 height 18
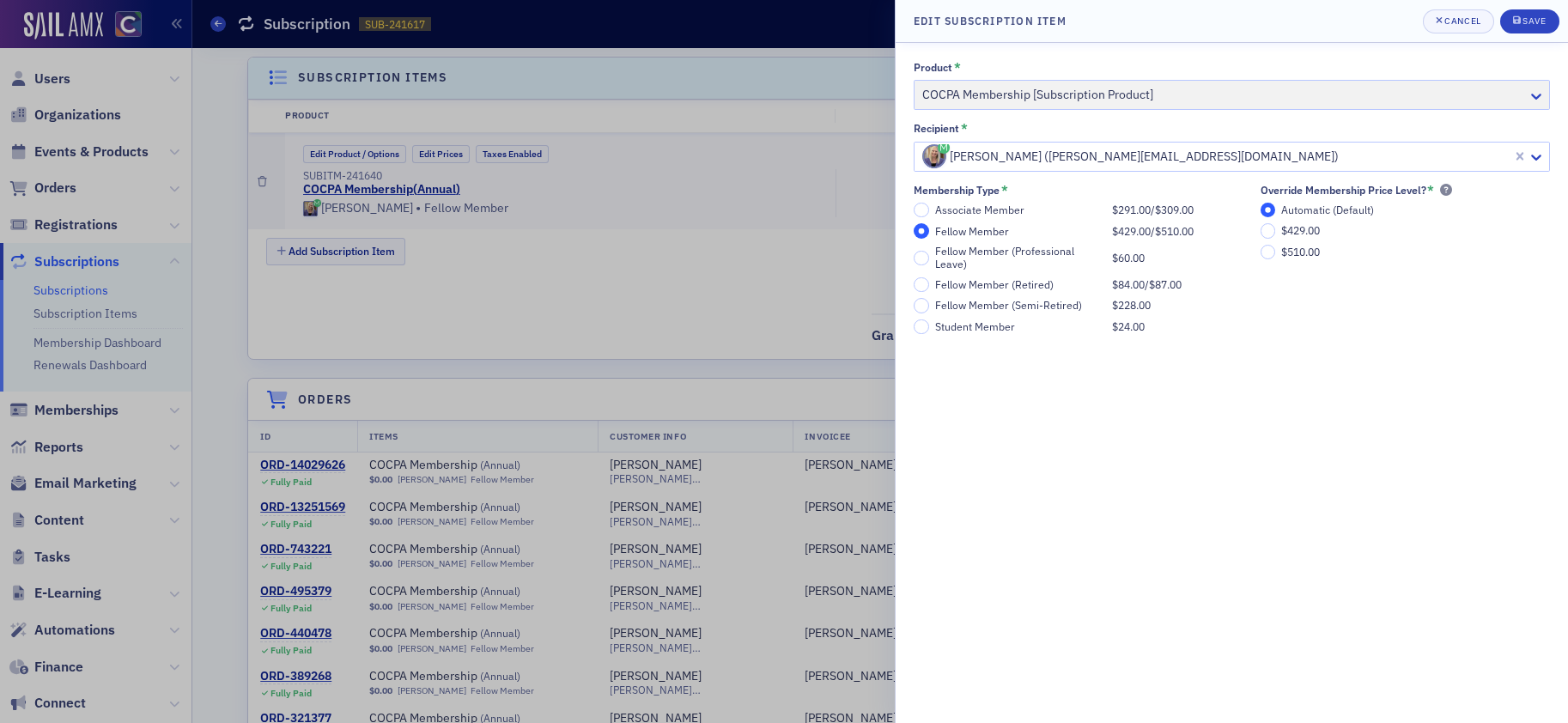
click at [1297, 247] on span "$510.00" at bounding box center [1300, 251] width 39 height 14
click at [1276, 247] on input "$510.00" at bounding box center [1268, 252] width 16 height 16
click at [1267, 209] on input "Automatic (Default)" at bounding box center [1268, 210] width 16 height 16
click at [1542, 24] on div "Save" at bounding box center [1534, 21] width 23 height 10
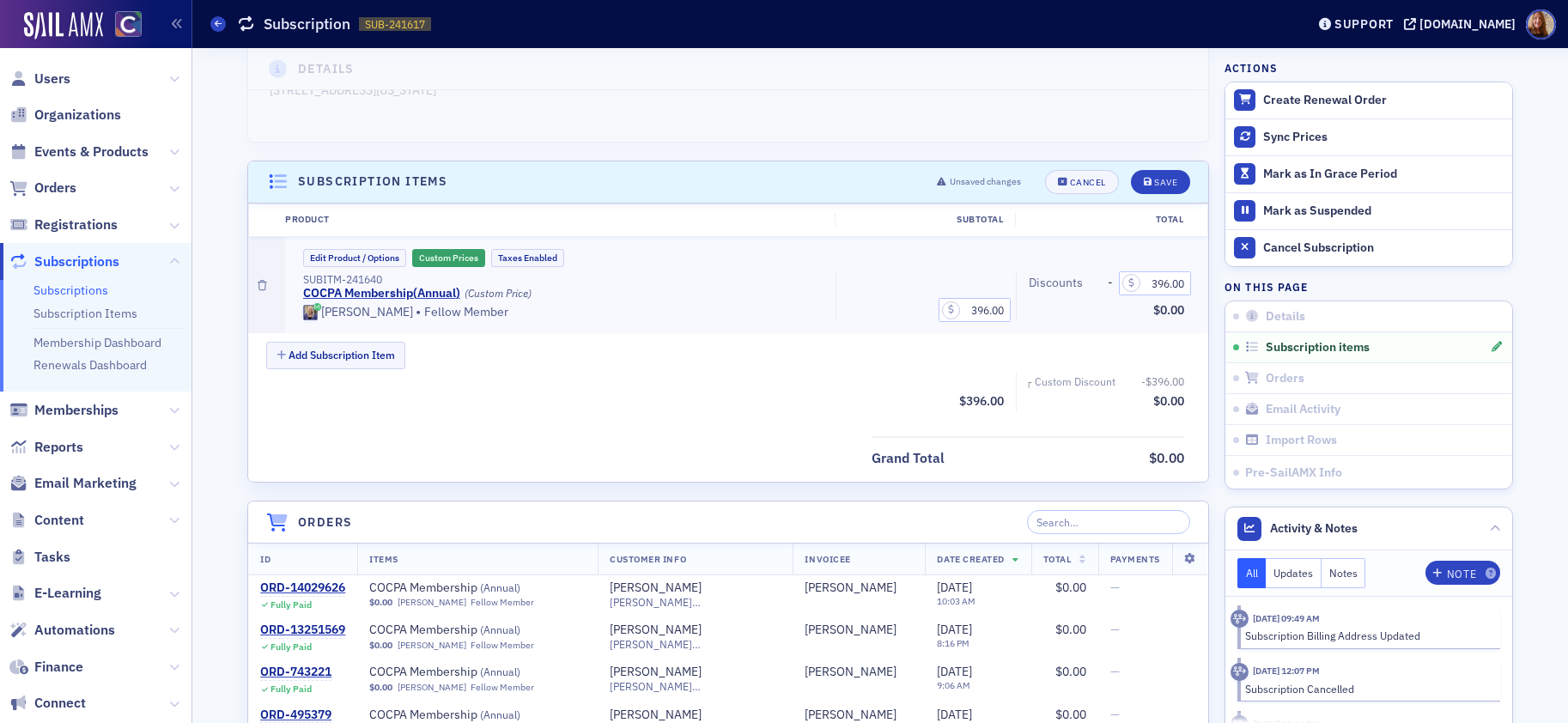
scroll to position [318, 0]
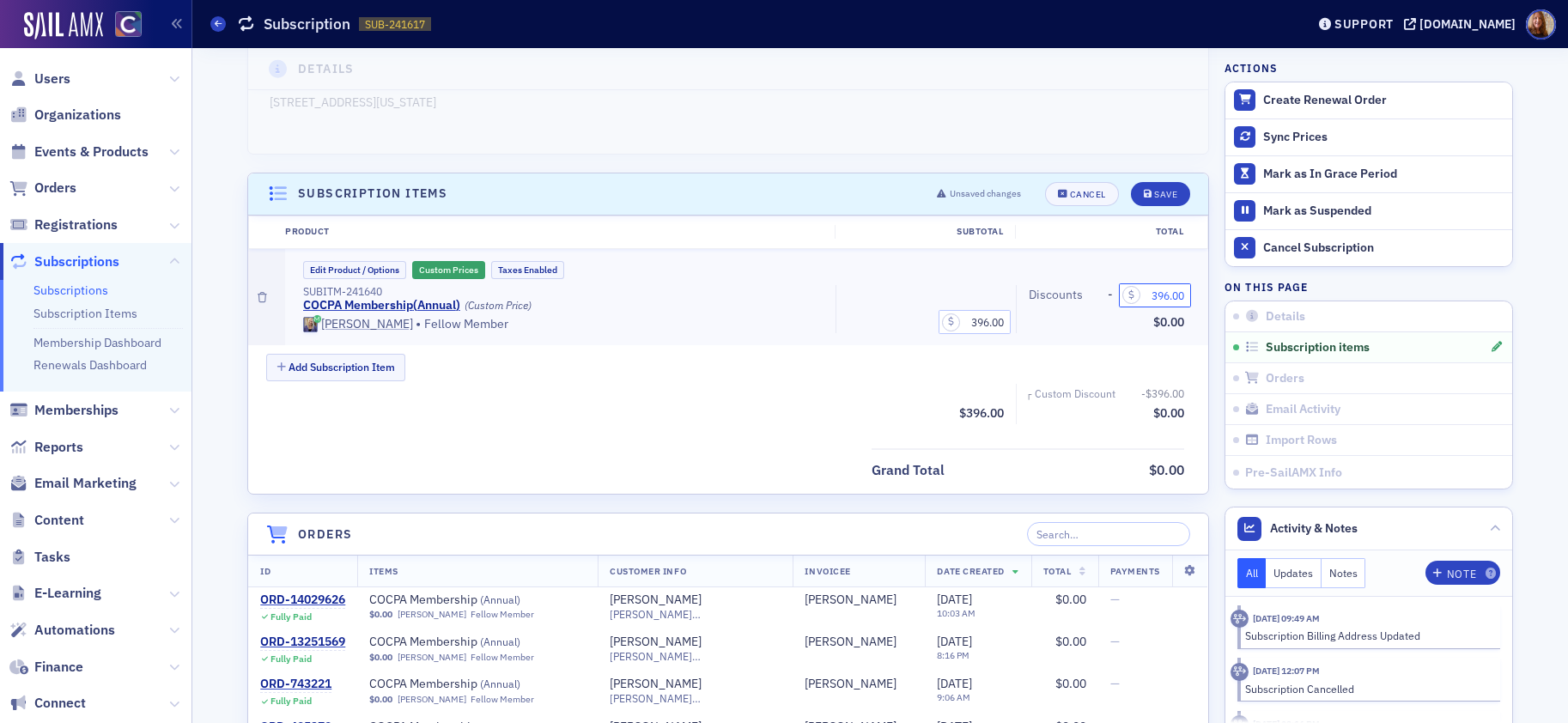
click at [1169, 305] on input "396.00" at bounding box center [1155, 295] width 72 height 24
type input "0.00"
click at [805, 332] on div "Edit Product / Options Custom Prices Taxes Enabled SUBITM-241640 COCPA Membersh…" at bounding box center [747, 297] width 924 height 96
click at [976, 317] on input "396.00" at bounding box center [975, 321] width 72 height 24
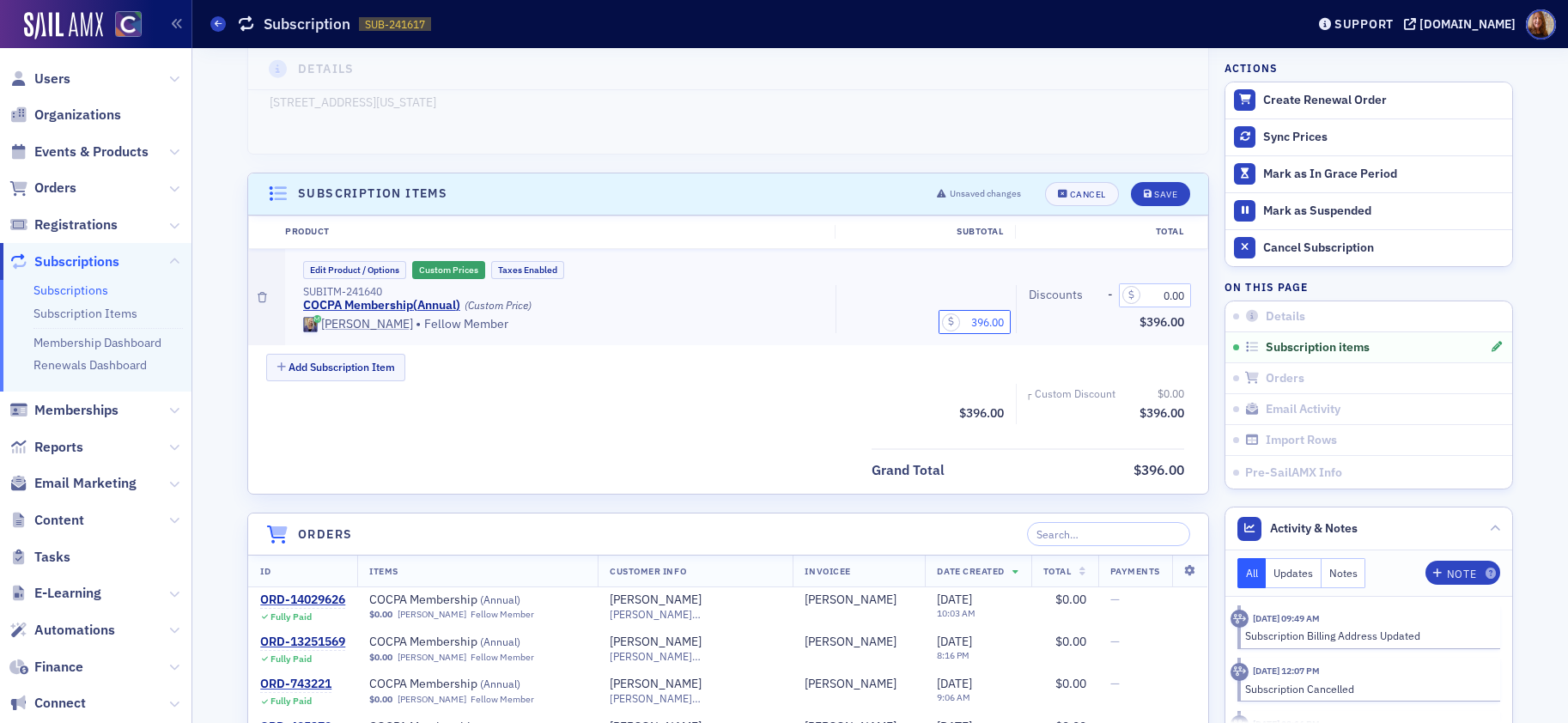
click at [976, 317] on input "396.00" at bounding box center [975, 321] width 72 height 24
click at [366, 268] on button "Edit Product / Options" at bounding box center [354, 270] width 103 height 18
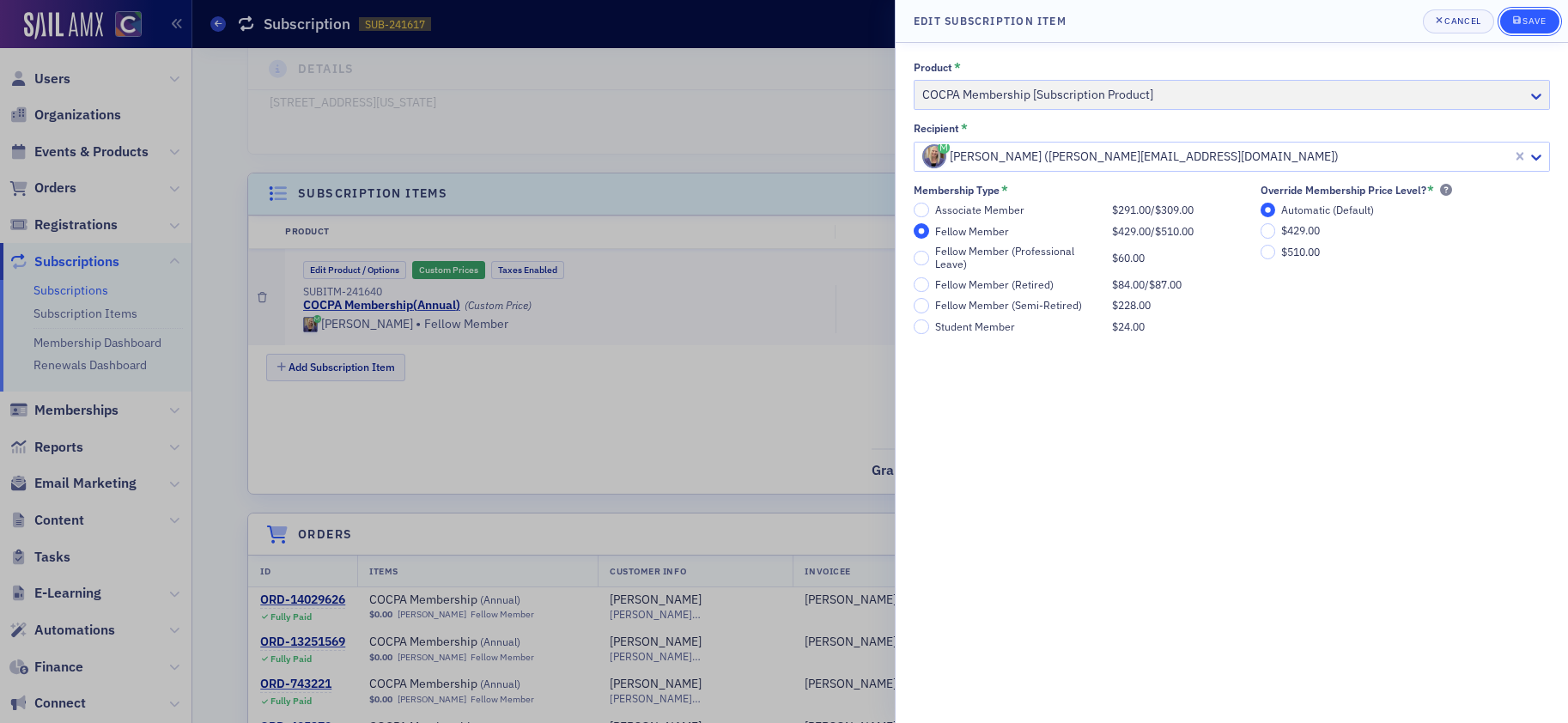
click at [1542, 24] on div "Save" at bounding box center [1534, 21] width 23 height 10
type input "396.00"
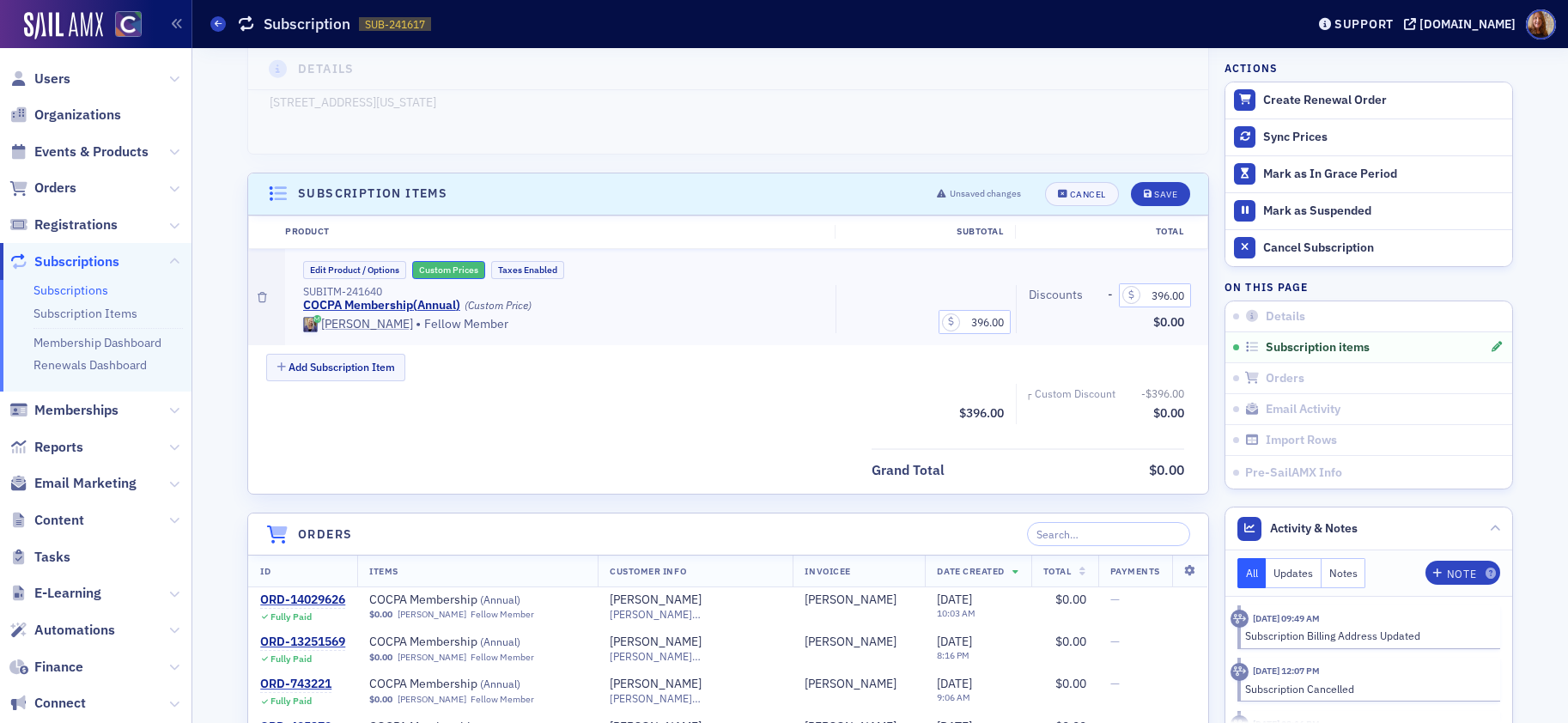
click at [461, 274] on button "Custom Prices" at bounding box center [448, 270] width 73 height 18
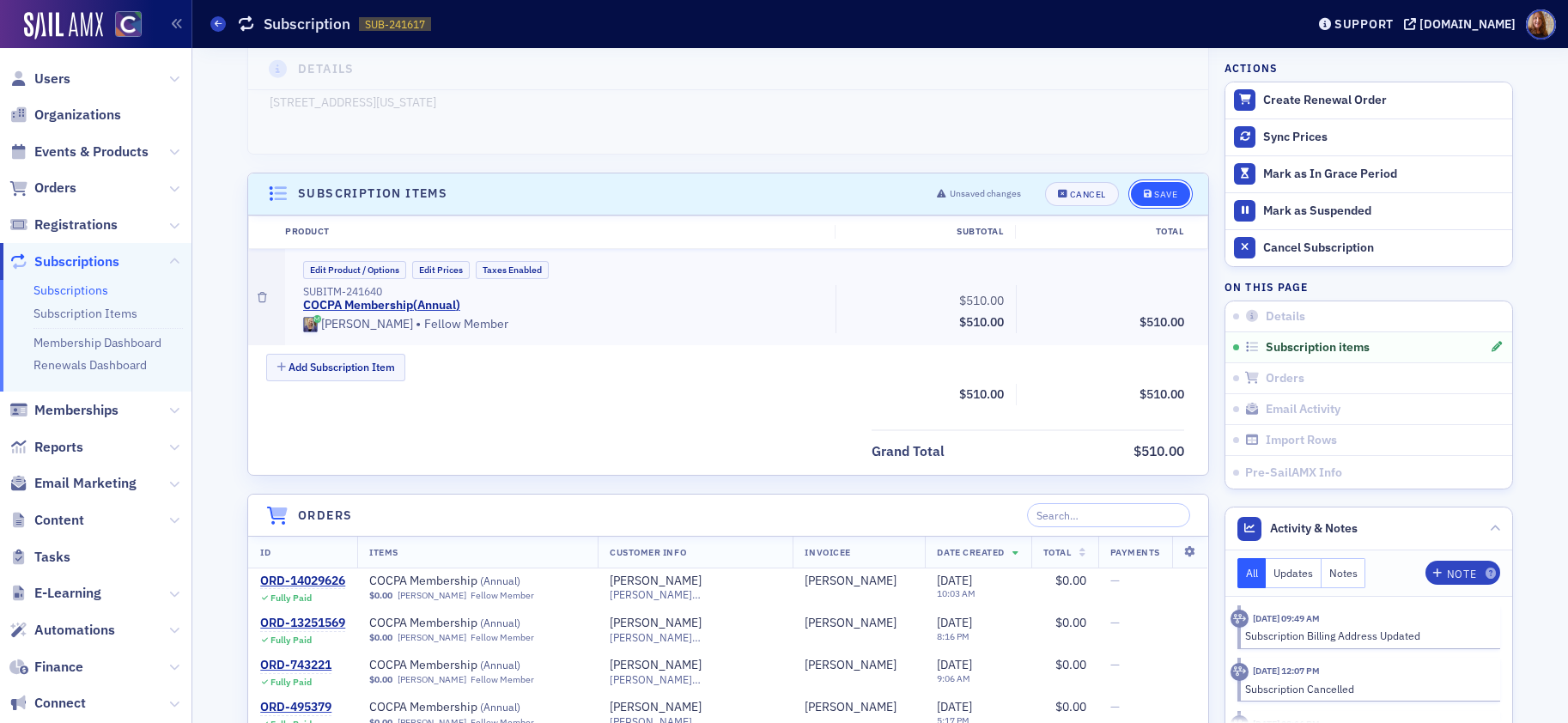
click at [1151, 199] on button "Save" at bounding box center [1161, 193] width 60 height 24
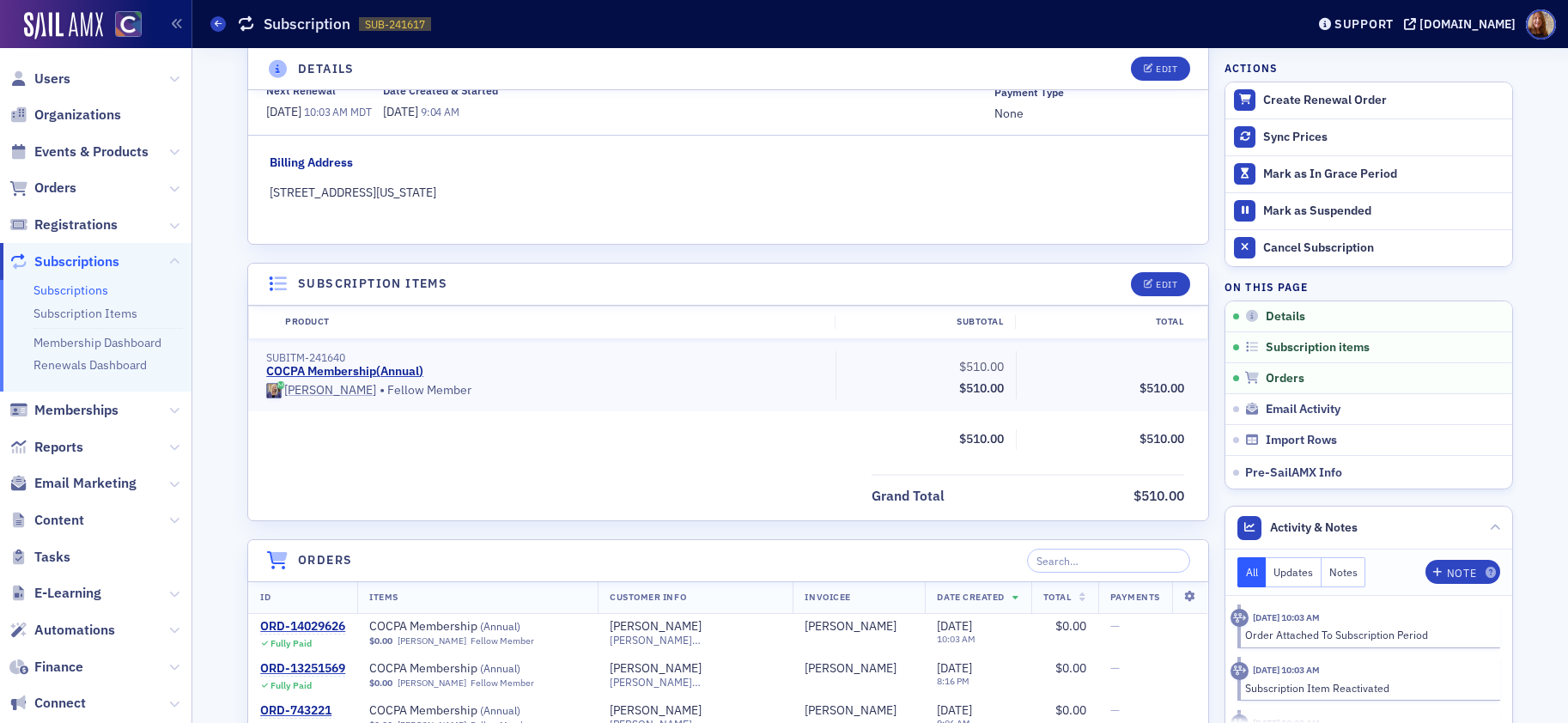
scroll to position [0, 0]
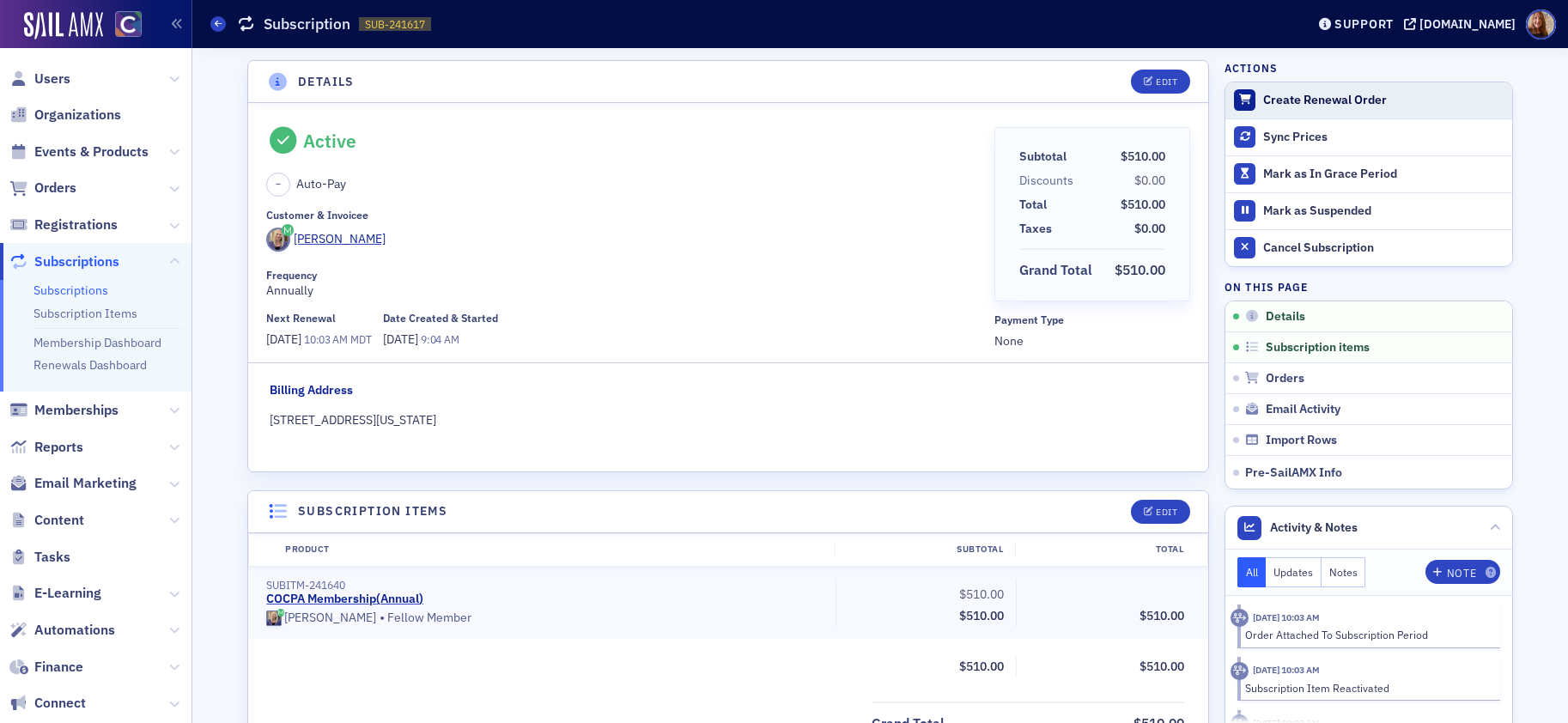
click at [1336, 105] on div "Create Renewal Order" at bounding box center [1383, 101] width 240 height 16
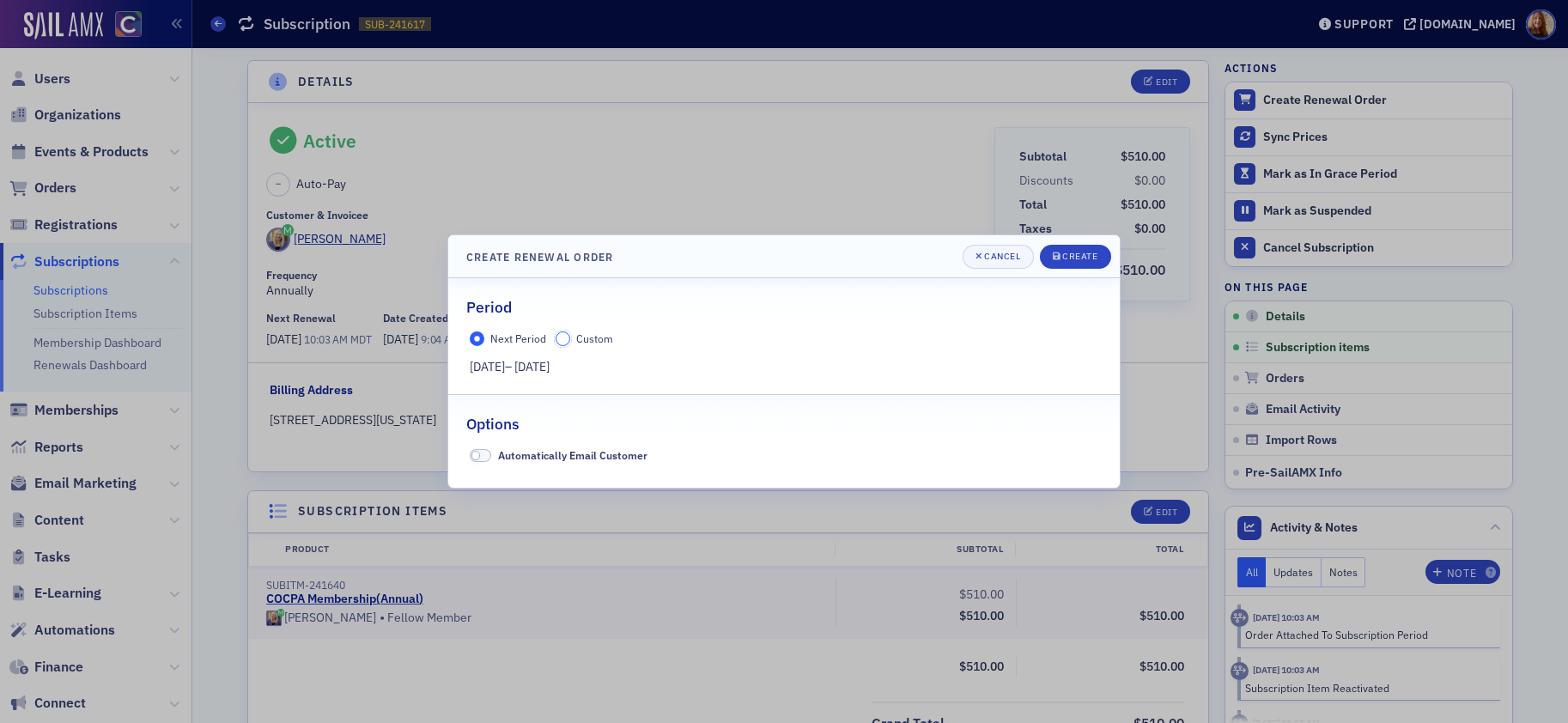
click at [565, 337] on input "Custom" at bounding box center [564, 339] width 16 height 16
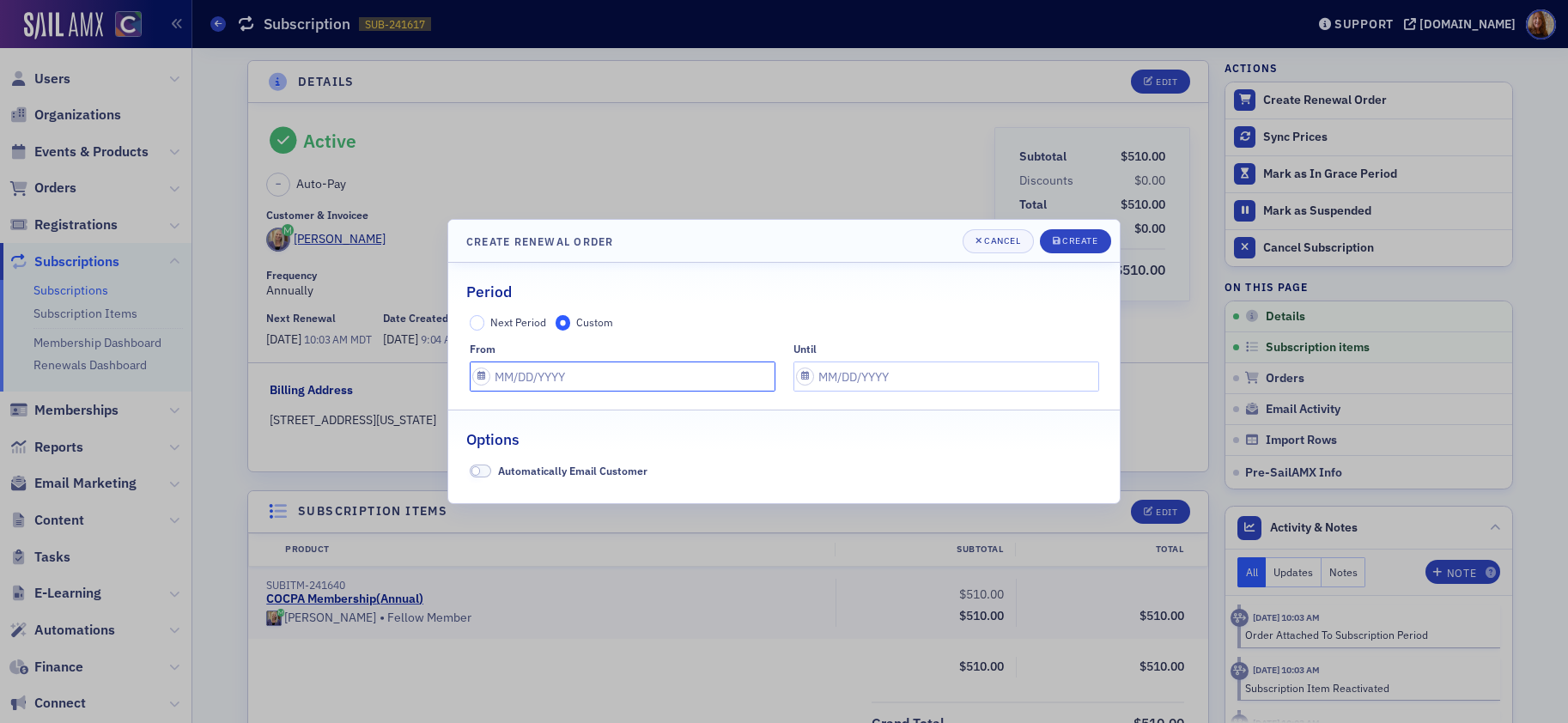
click at [535, 372] on input "text" at bounding box center [622, 376] width 306 height 30
select select "8"
select select "2025"
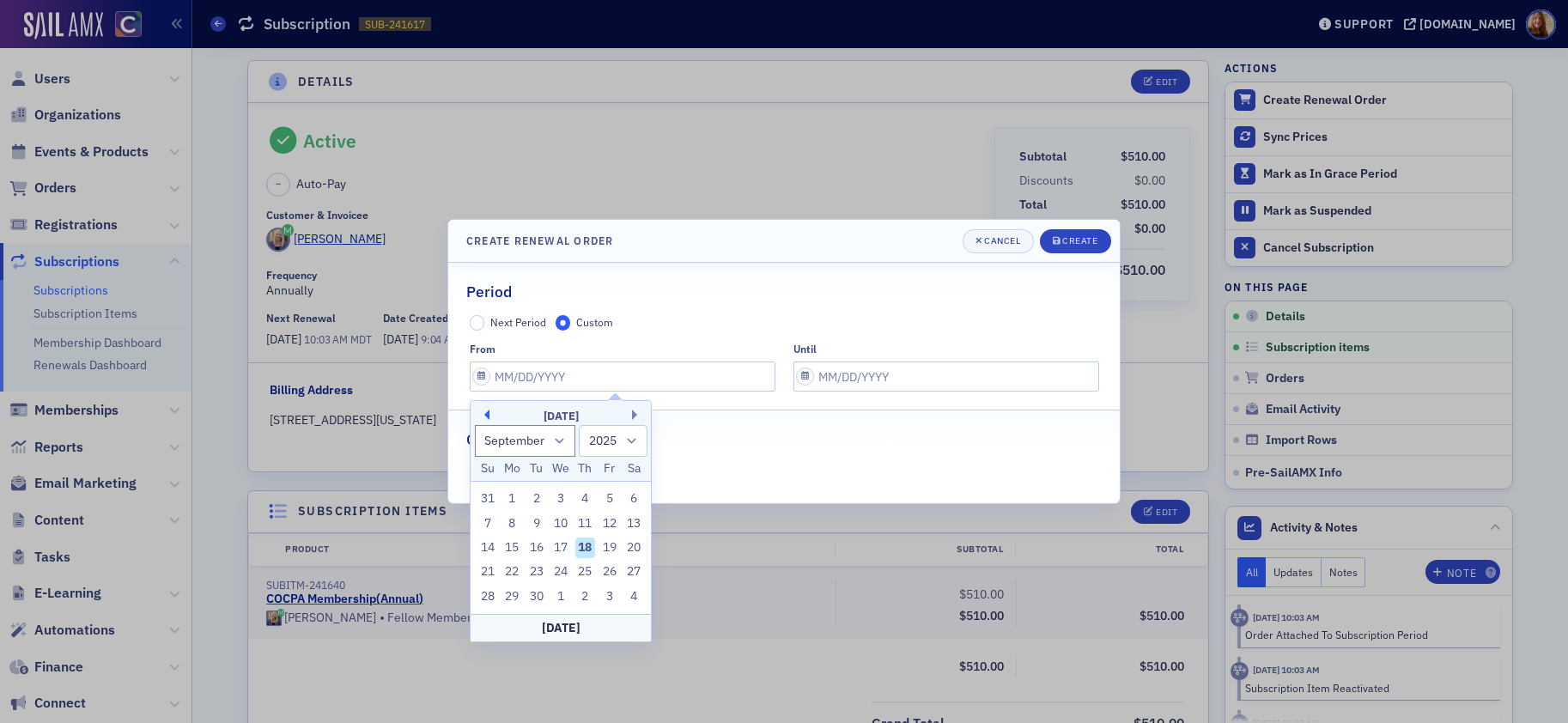
click at [487, 416] on button "Previous Month" at bounding box center [484, 414] width 11 height 11
select select "7"
click at [513, 573] on div "18" at bounding box center [511, 572] width 21 height 21
type input "[DATE]"
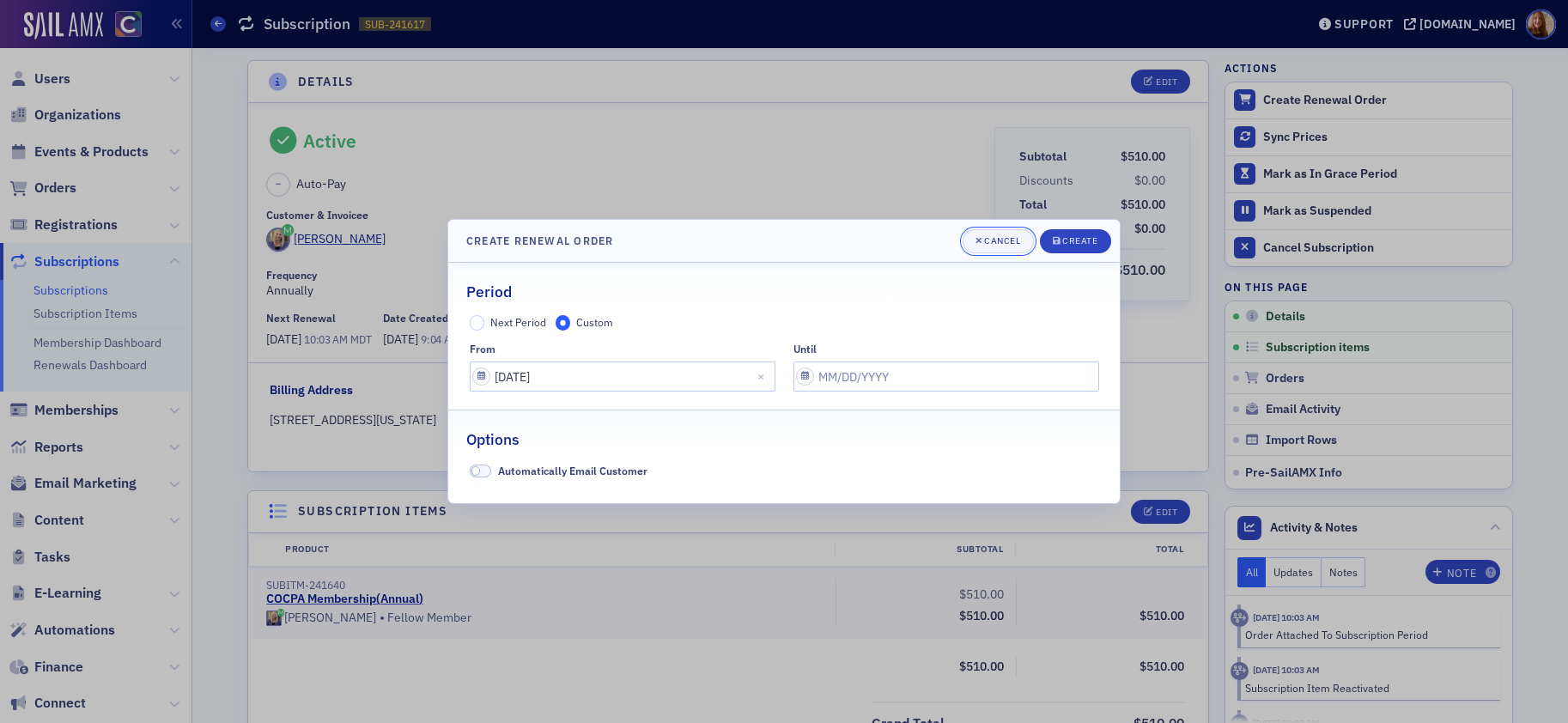
click at [993, 248] on button "Cancel" at bounding box center [997, 241] width 71 height 24
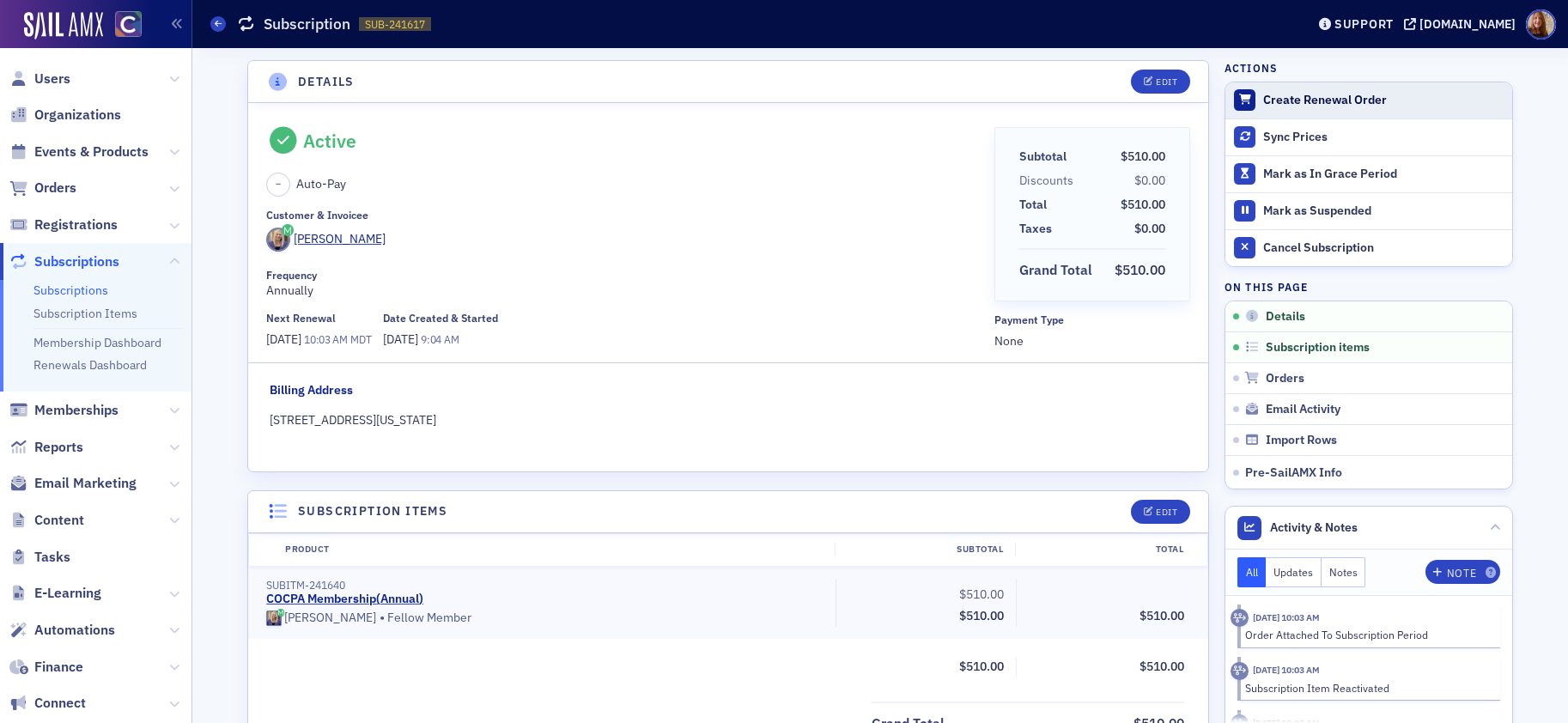
click at [1321, 100] on div "Create Renewal Order" at bounding box center [1383, 101] width 240 height 16
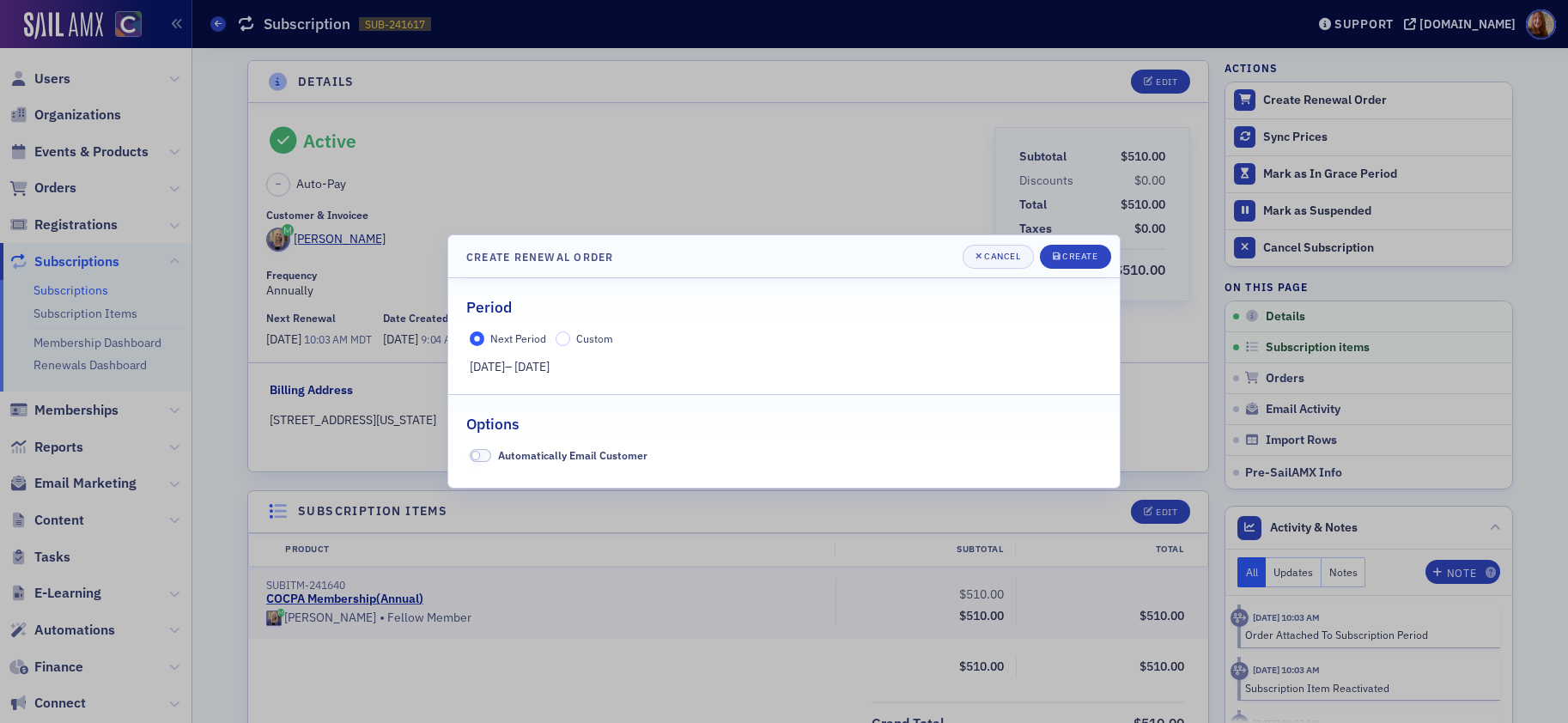
click at [586, 341] on span "Custom" at bounding box center [595, 338] width 37 height 14
click at [571, 341] on input "Custom" at bounding box center [564, 339] width 16 height 16
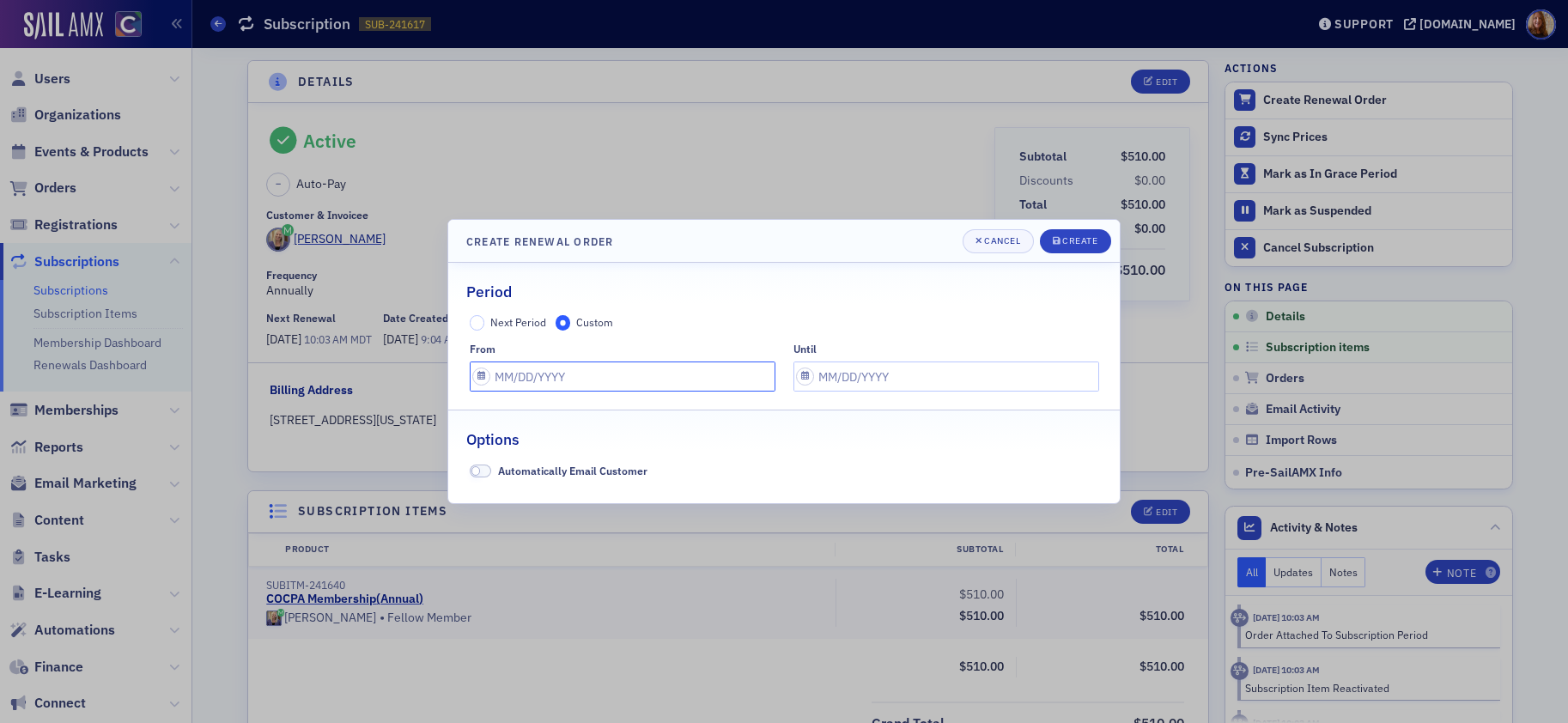
click at [541, 376] on input "text" at bounding box center [622, 376] width 306 height 30
select select "8"
select select "2025"
click at [989, 245] on div "Cancel" at bounding box center [1001, 241] width 36 height 10
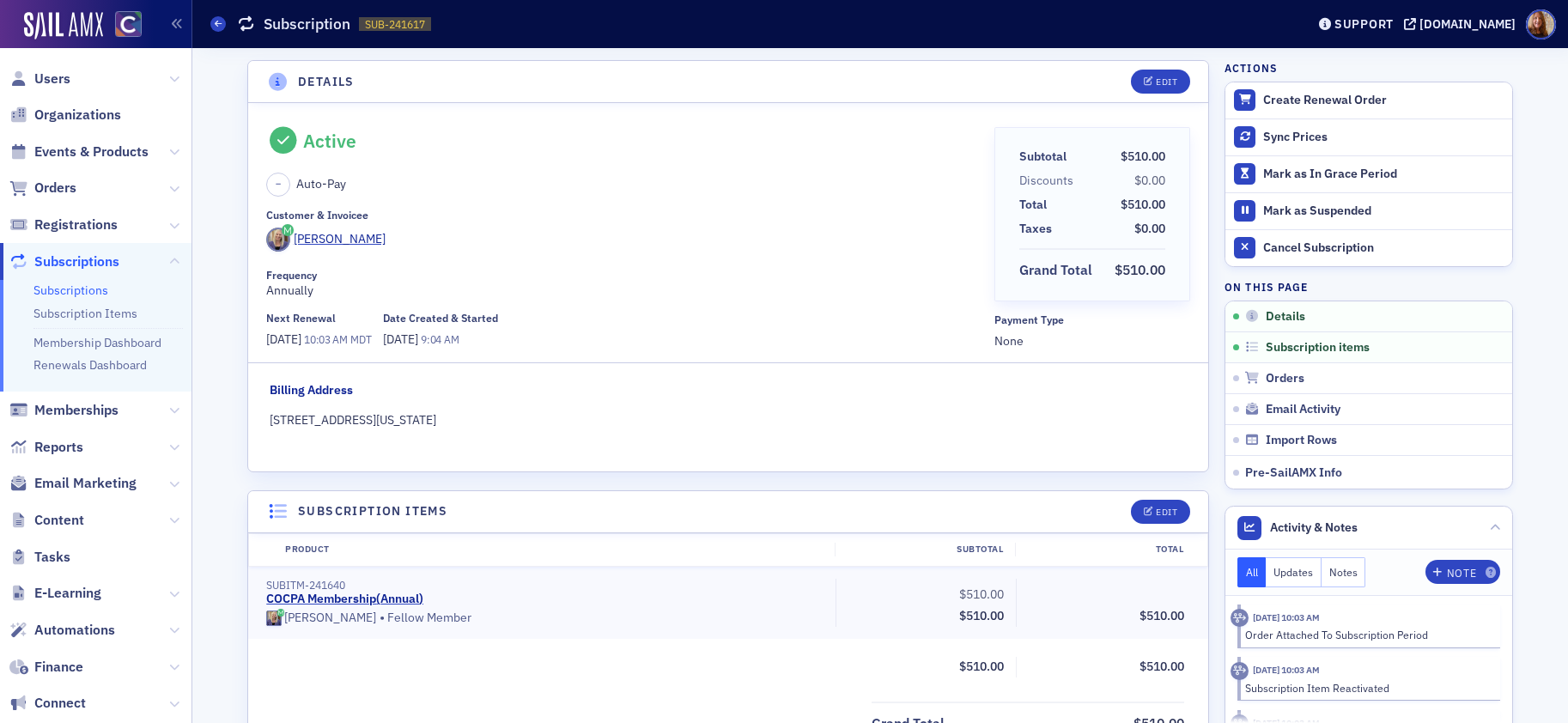
click at [736, 205] on div "Active – Auto-Pay Customer & Invoicee [PERSON_NAME] Frequency Annually Next Ren…" at bounding box center [623, 238] width 715 height 224
click at [56, 164] on span "Events & Products" at bounding box center [96, 151] width 191 height 37
click at [64, 154] on span "Events & Products" at bounding box center [91, 151] width 114 height 19
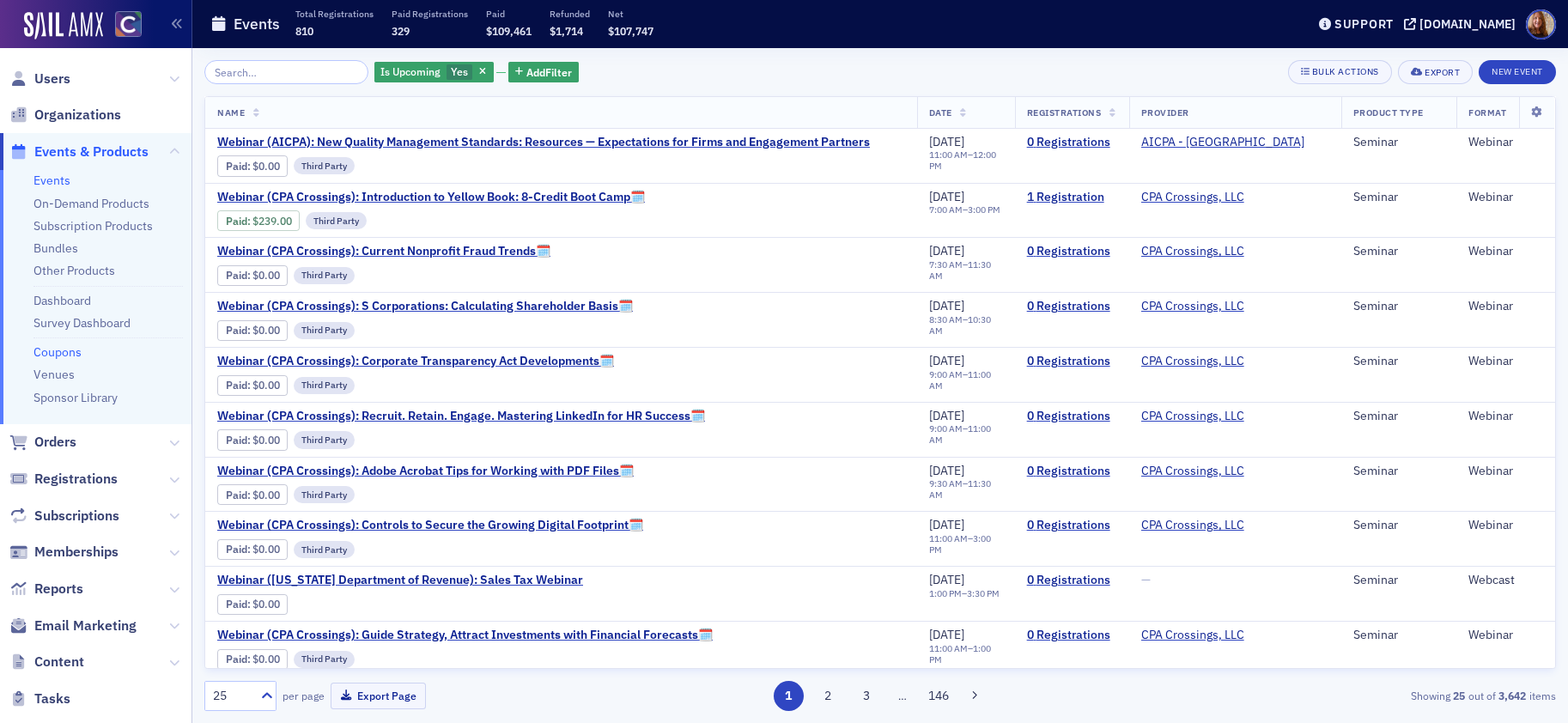
click at [62, 354] on link "Coupons" at bounding box center [57, 352] width 48 height 16
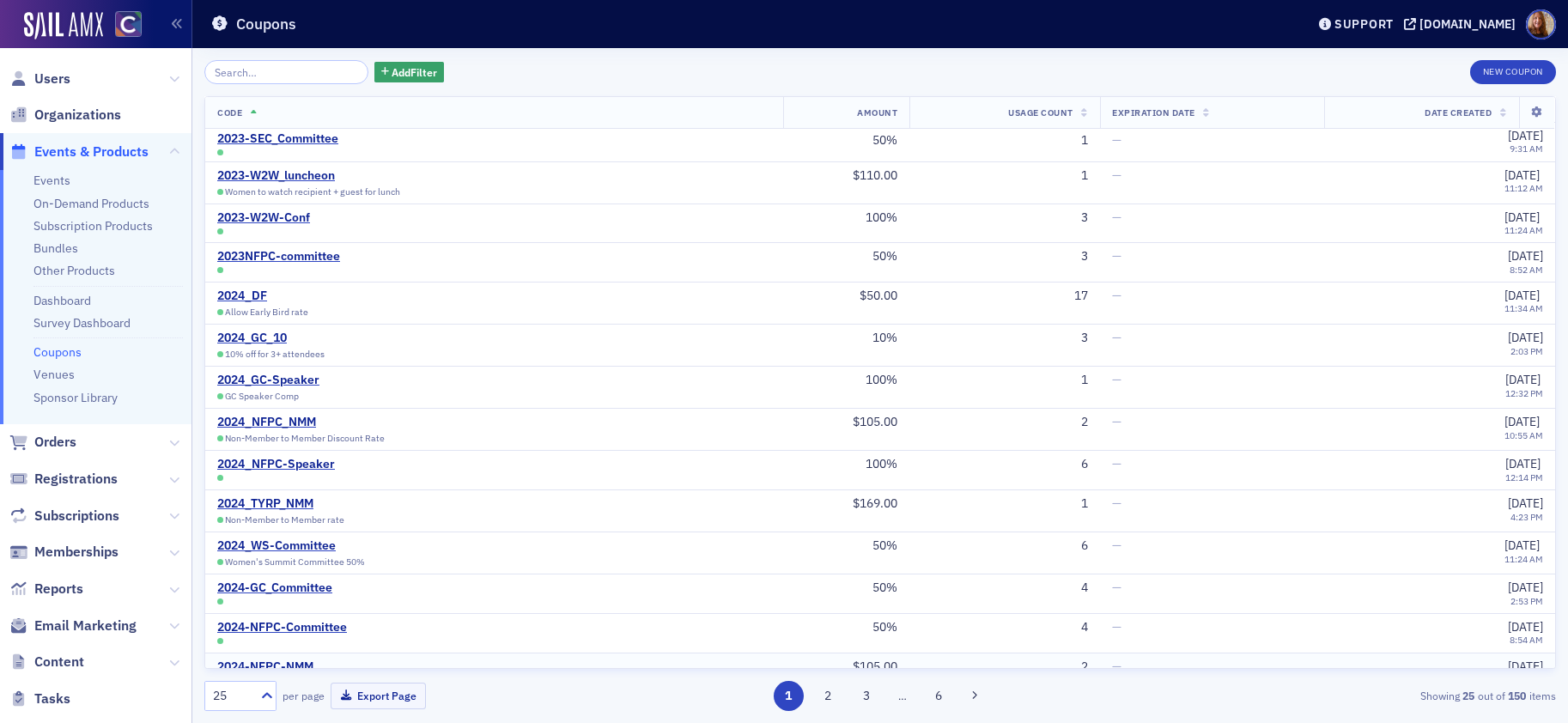
scroll to position [251, 0]
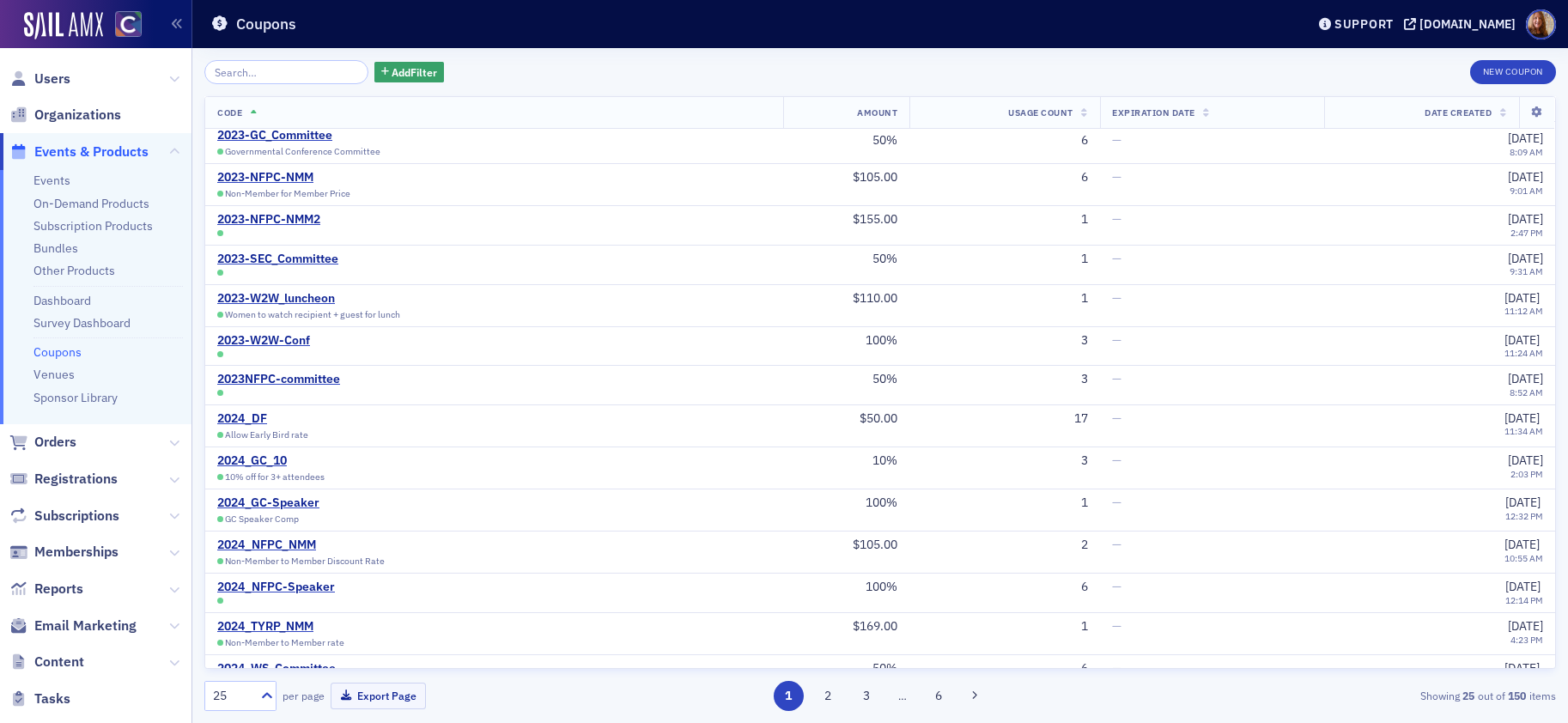
click at [265, 66] on input "search" at bounding box center [286, 72] width 164 height 24
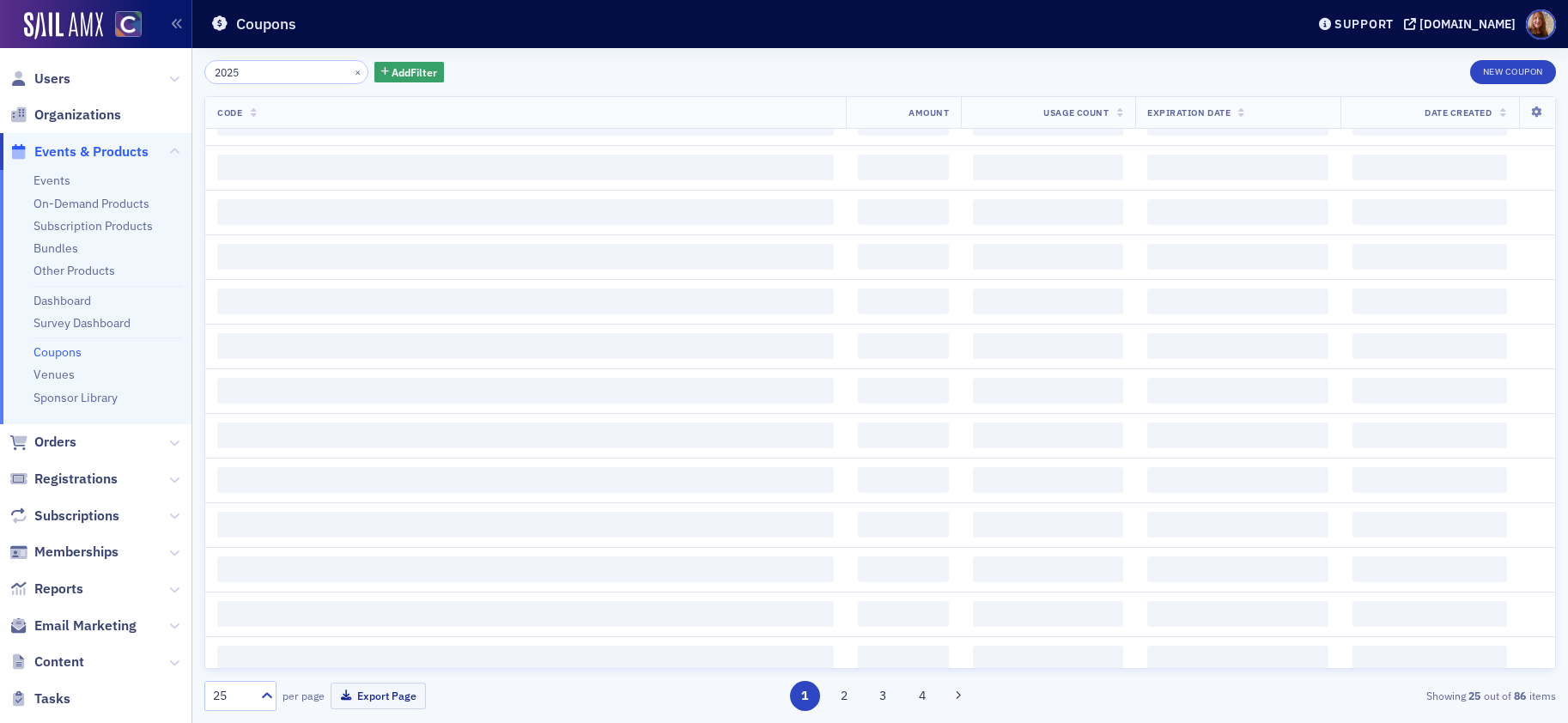
type input "2025"
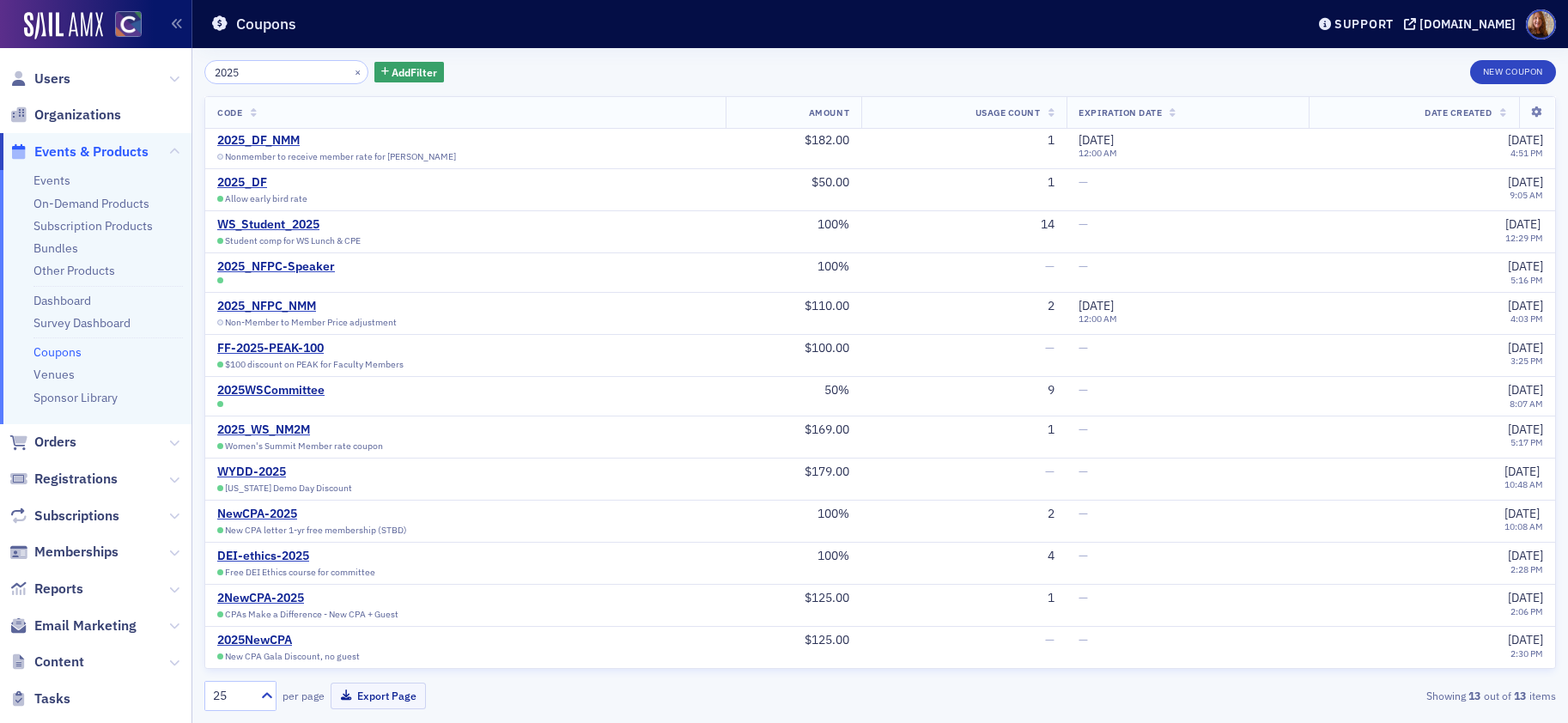
scroll to position [2, 0]
click at [273, 605] on div "2NewCPA-2025" at bounding box center [307, 599] width 181 height 16
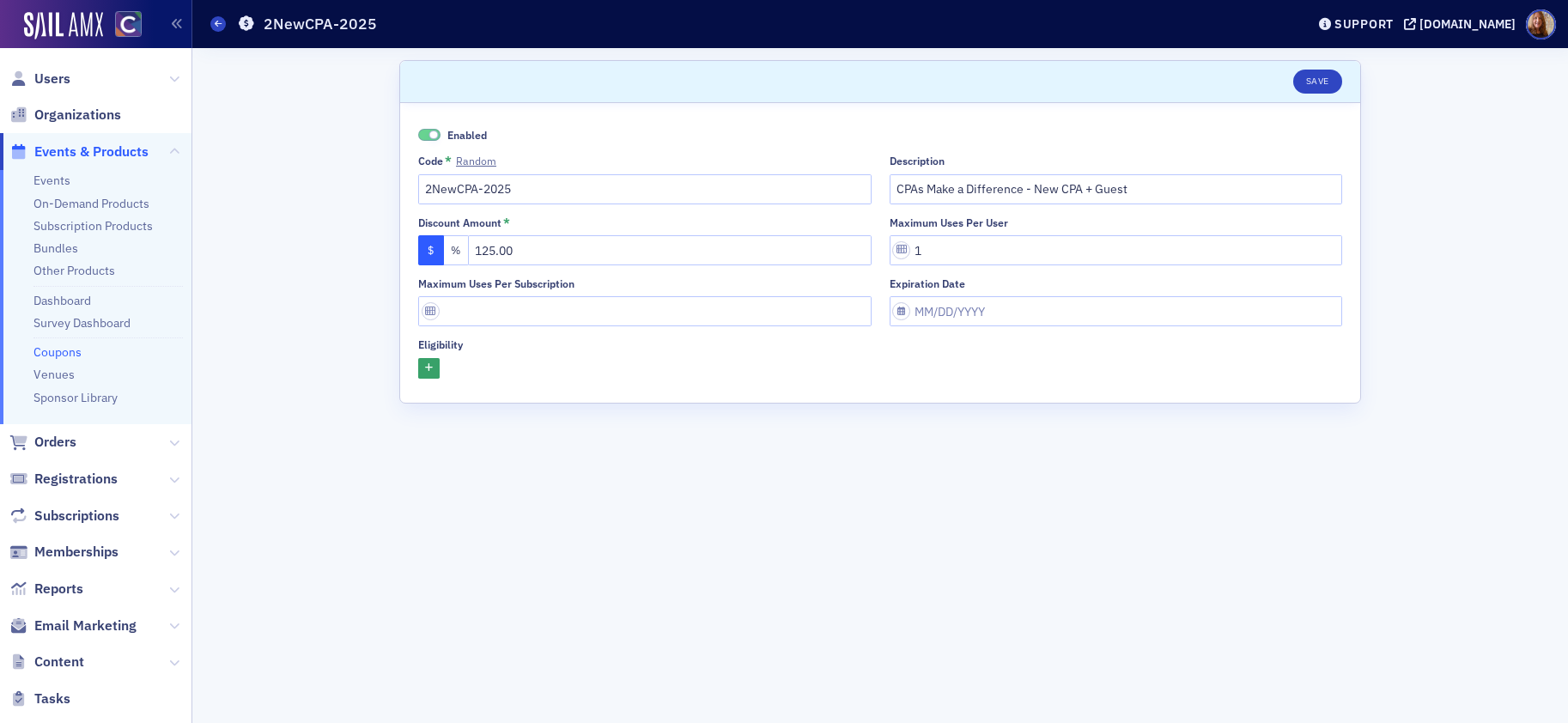
click at [1003, 558] on form "Scroll to Save Enabled Code * Random 2NewCPA-2025 Description CPAs Make a Diffe…" at bounding box center [880, 386] width 961 height 651
click at [921, 534] on form "Scroll to Save Enabled Code * Random 2NewCPA-2025 Description CPAs Make a Diffe…" at bounding box center [880, 386] width 961 height 651
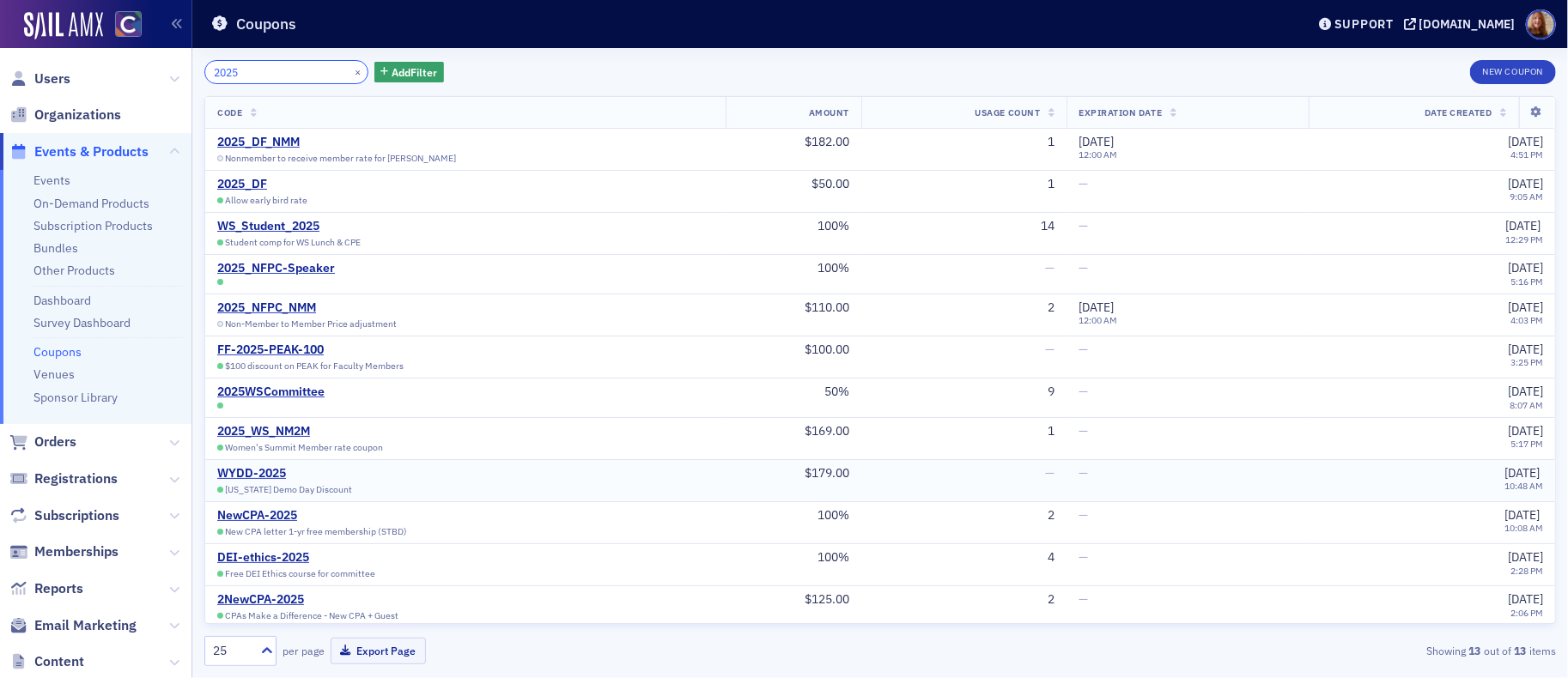
scroll to position [44, 0]
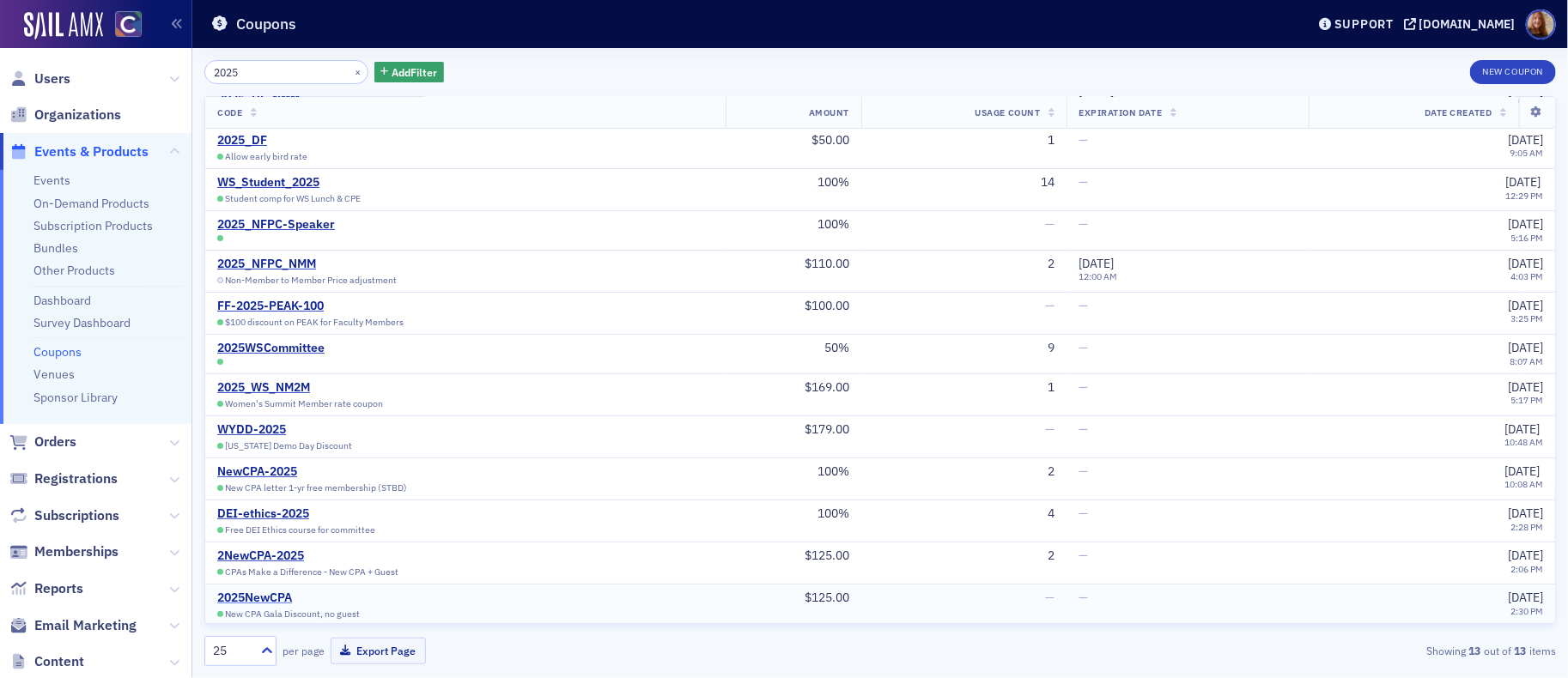
click at [264, 599] on div "2025NewCPA" at bounding box center [299, 599] width 164 height 16
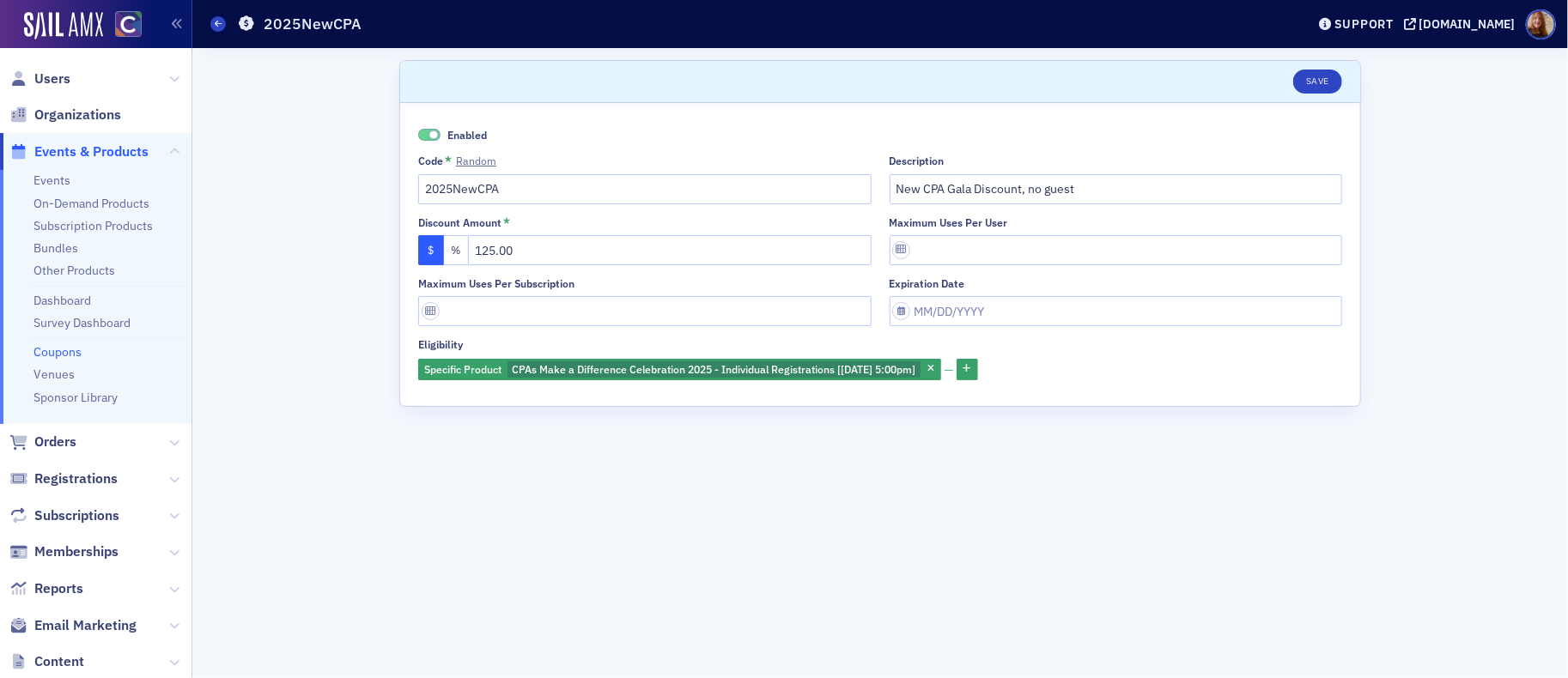
click at [324, 142] on div "Scroll to Save Enabled Code * Random 2025NewCPA Description New CPA Gala Discou…" at bounding box center [879, 362] width 1351 height 630
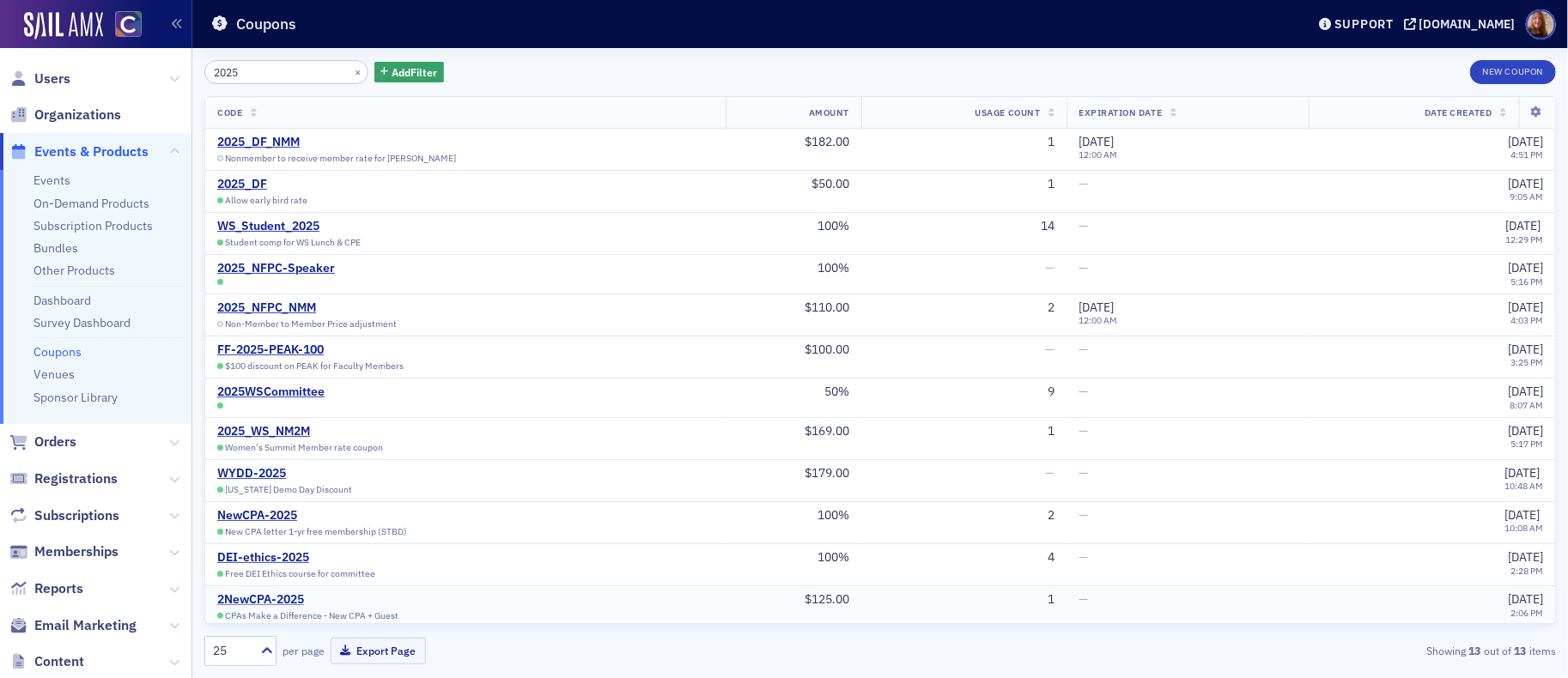
click at [277, 602] on div "2NewCPA-2025" at bounding box center [307, 600] width 181 height 16
